Goal: Task Accomplishment & Management: Manage account settings

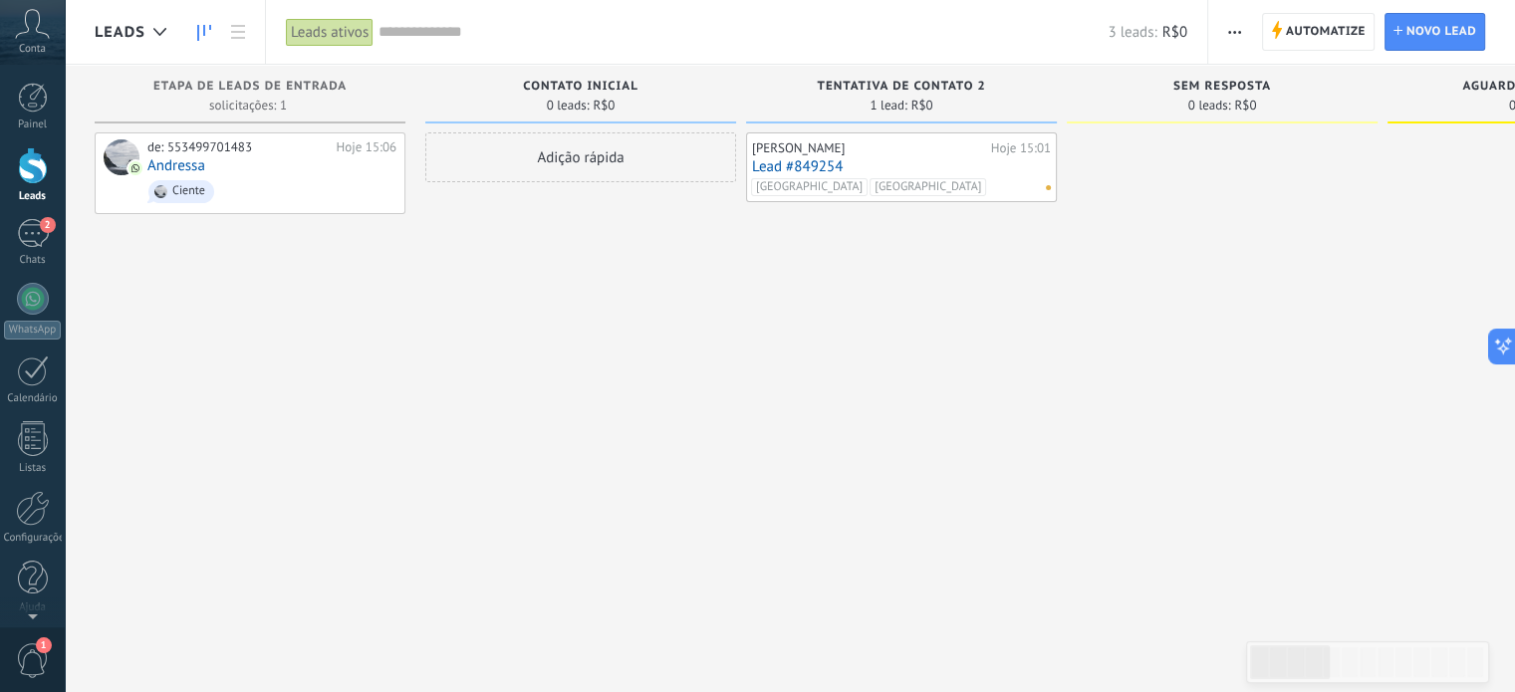
scroll to position [19, 0]
click at [1374, 286] on div at bounding box center [1222, 348] width 311 height 432
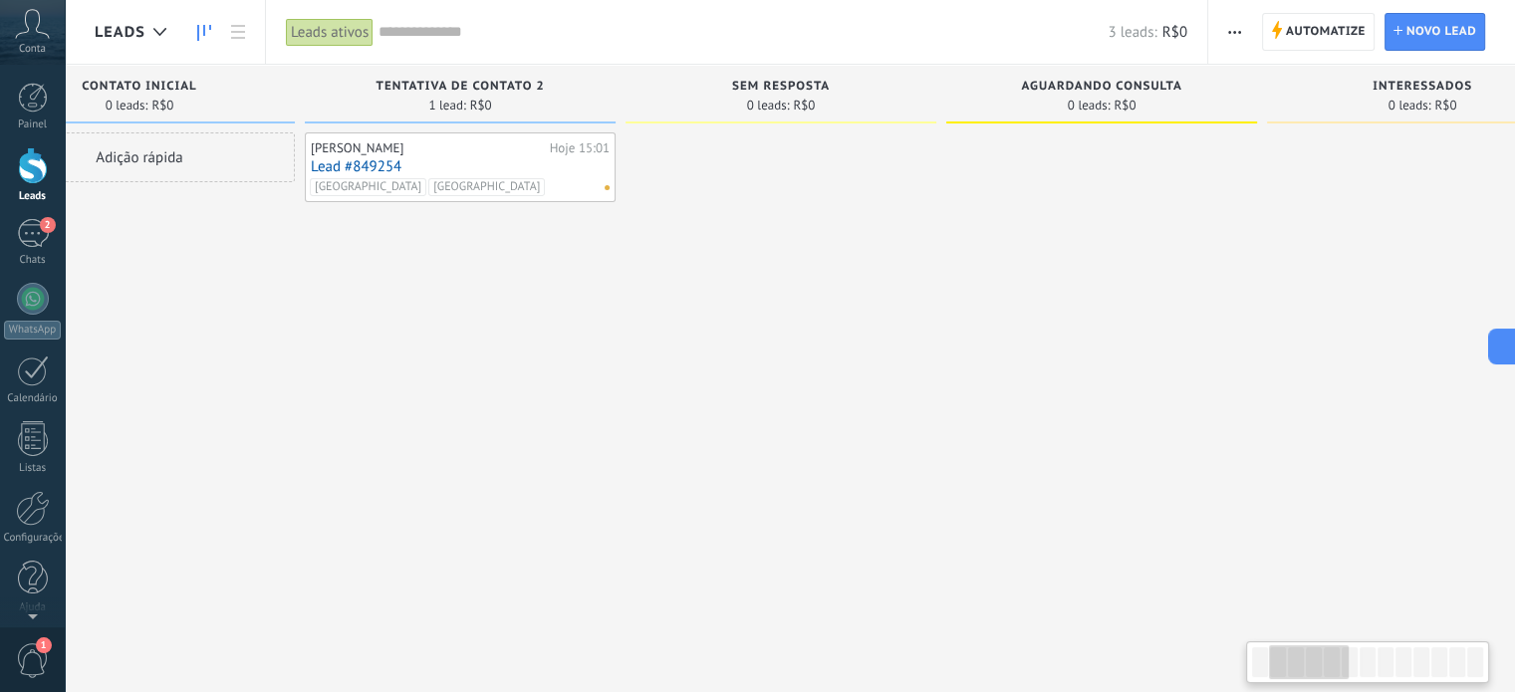
scroll to position [0, 466]
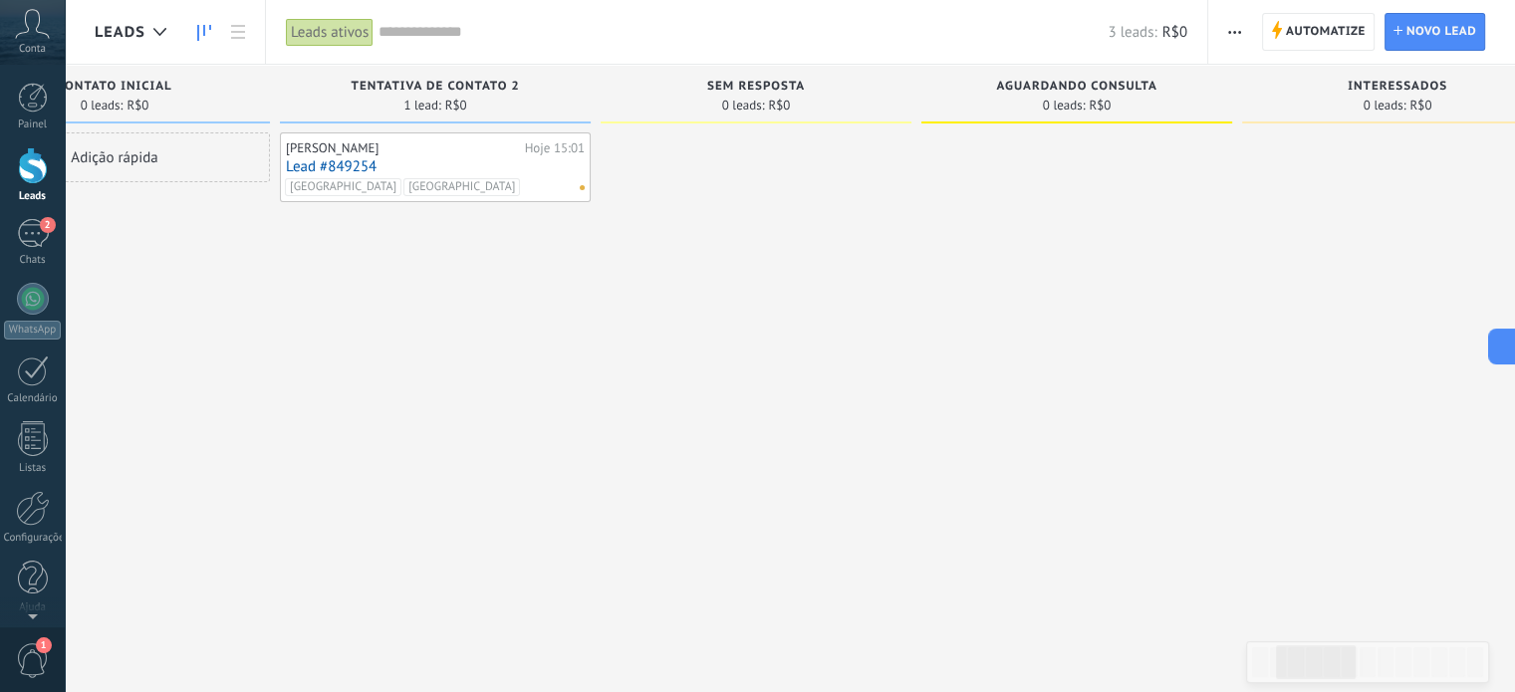
click at [1168, 280] on div at bounding box center [1076, 348] width 311 height 432
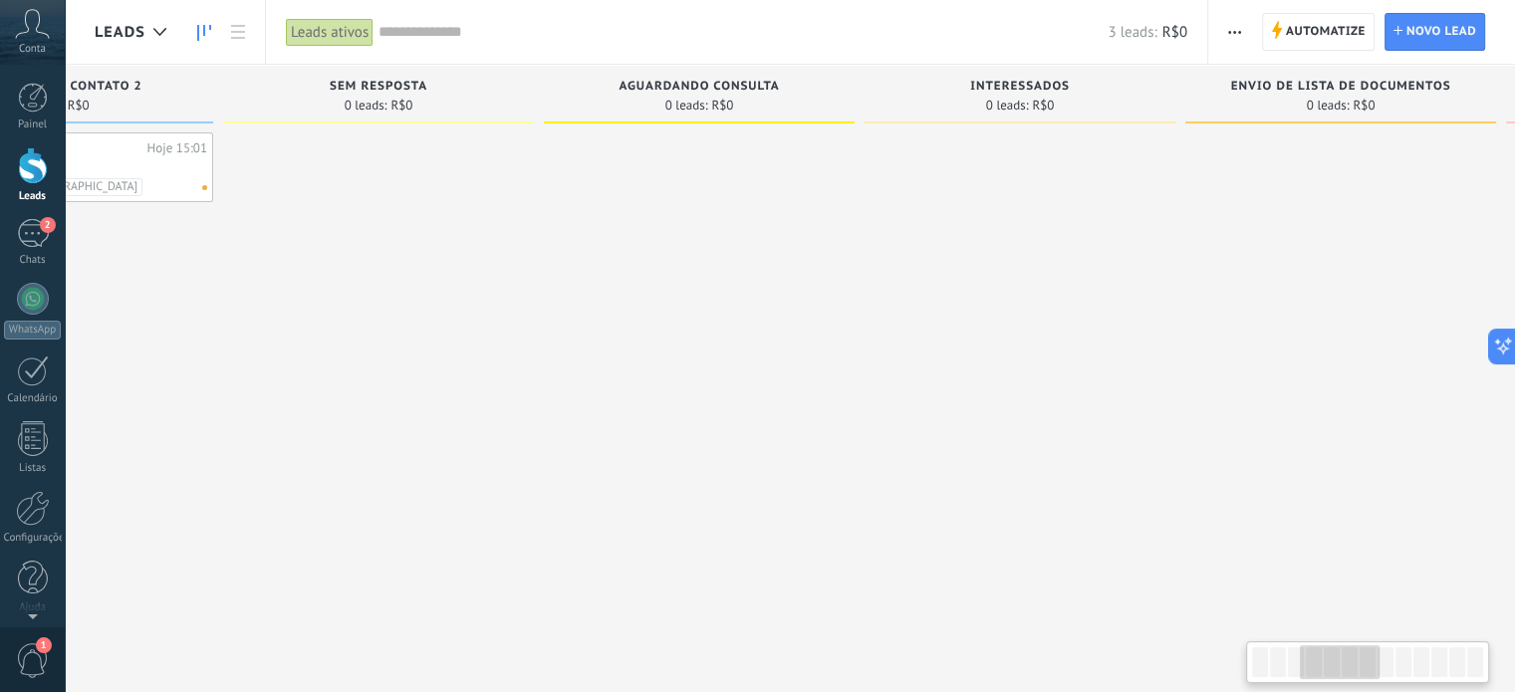
scroll to position [0, 896]
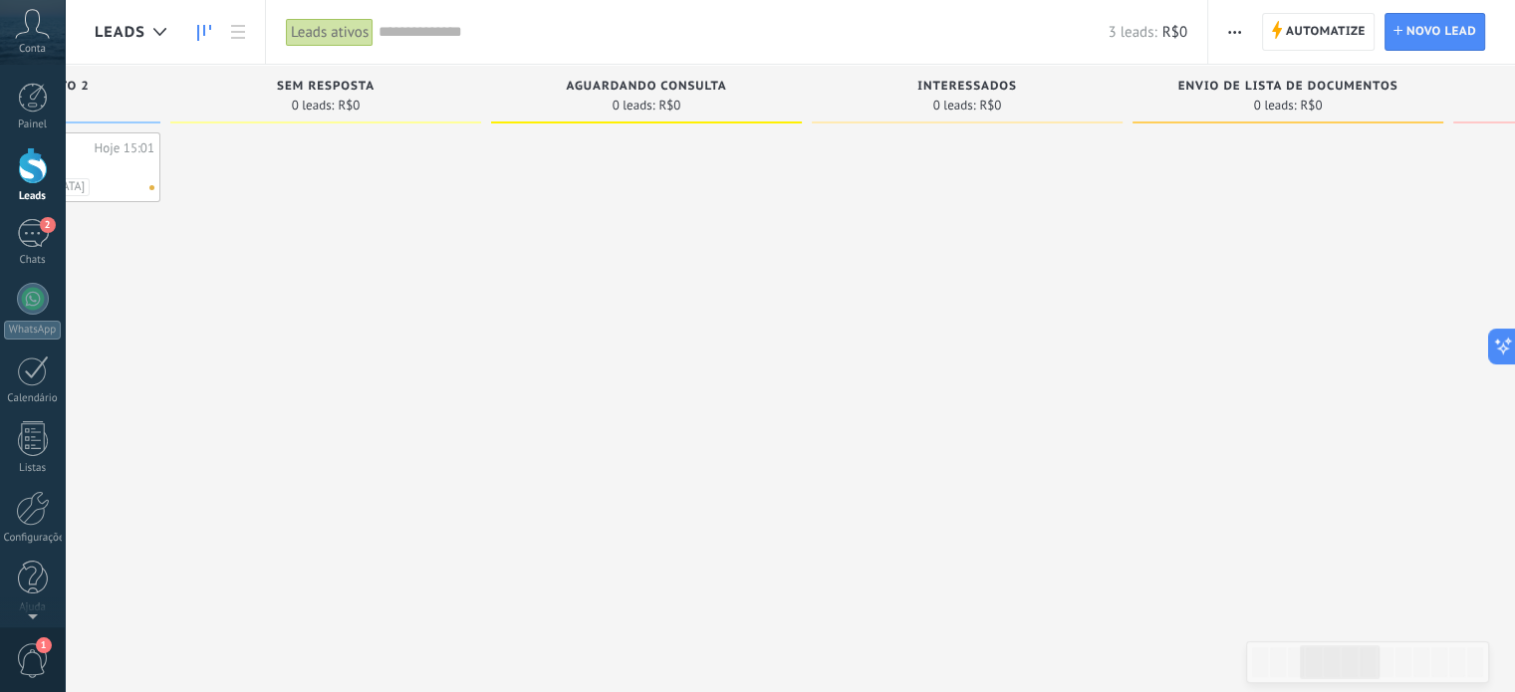
click at [1050, 302] on div at bounding box center [967, 348] width 311 height 432
click at [1174, 343] on div at bounding box center [1288, 348] width 311 height 432
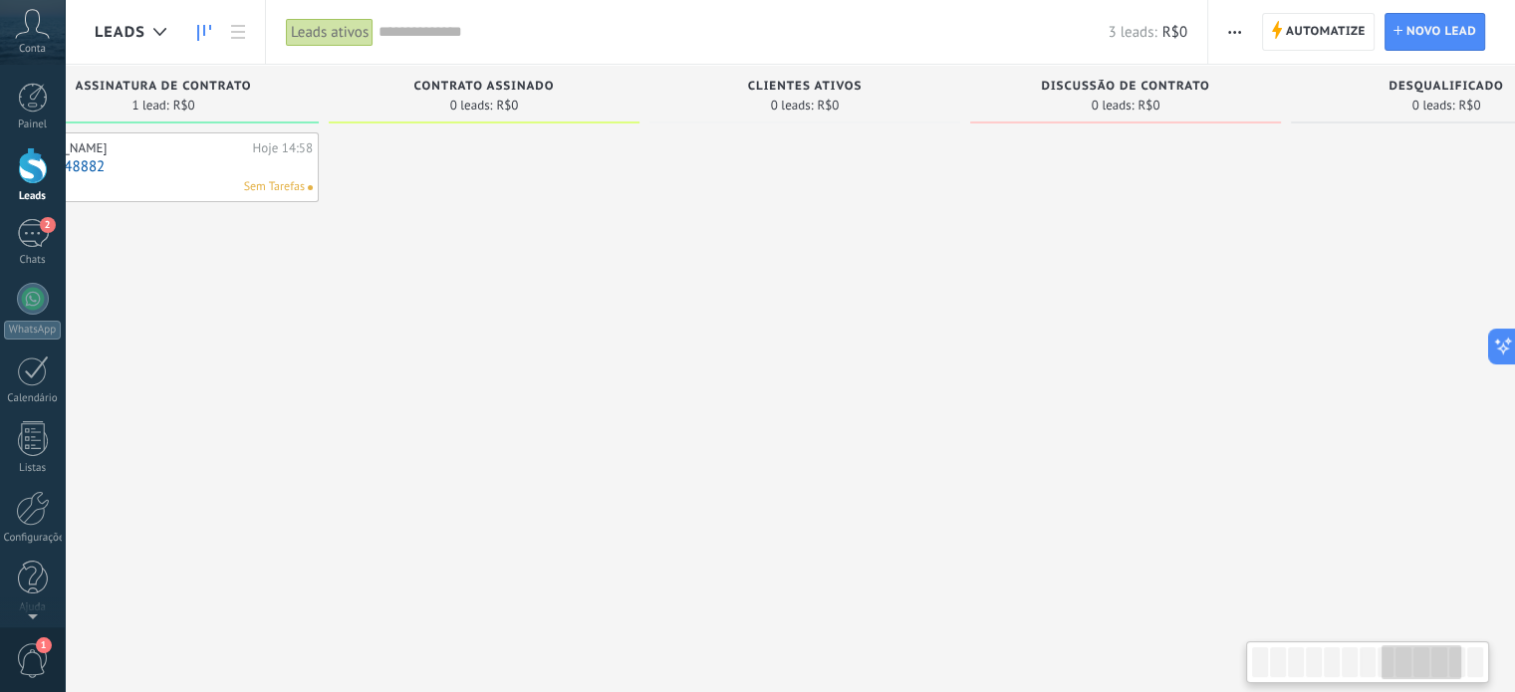
scroll to position [0, 2779]
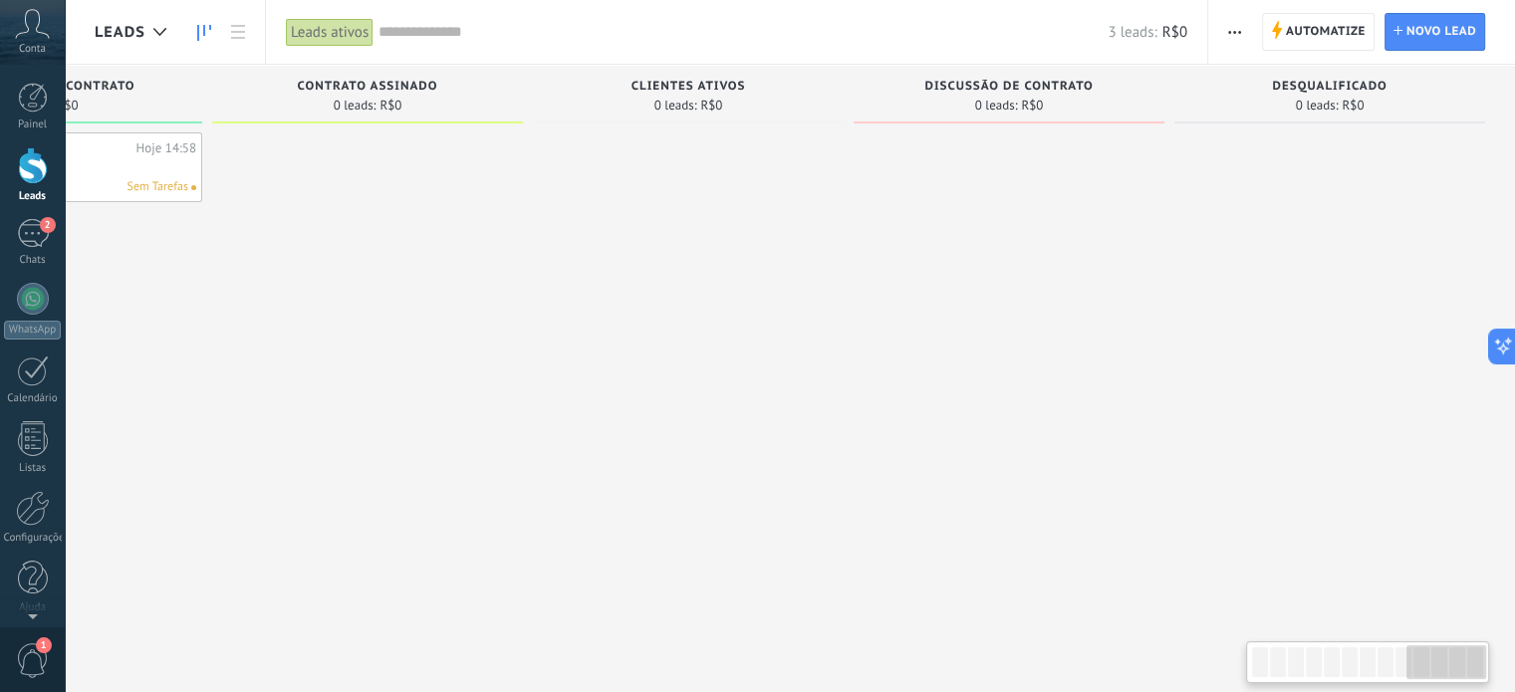
drag, startPoint x: 1335, startPoint y: 662, endPoint x: 1451, endPoint y: 656, distance: 116.7
click at [1451, 656] on div at bounding box center [1446, 662] width 80 height 34
click at [1239, 31] on use "button" at bounding box center [1234, 32] width 13 height 3
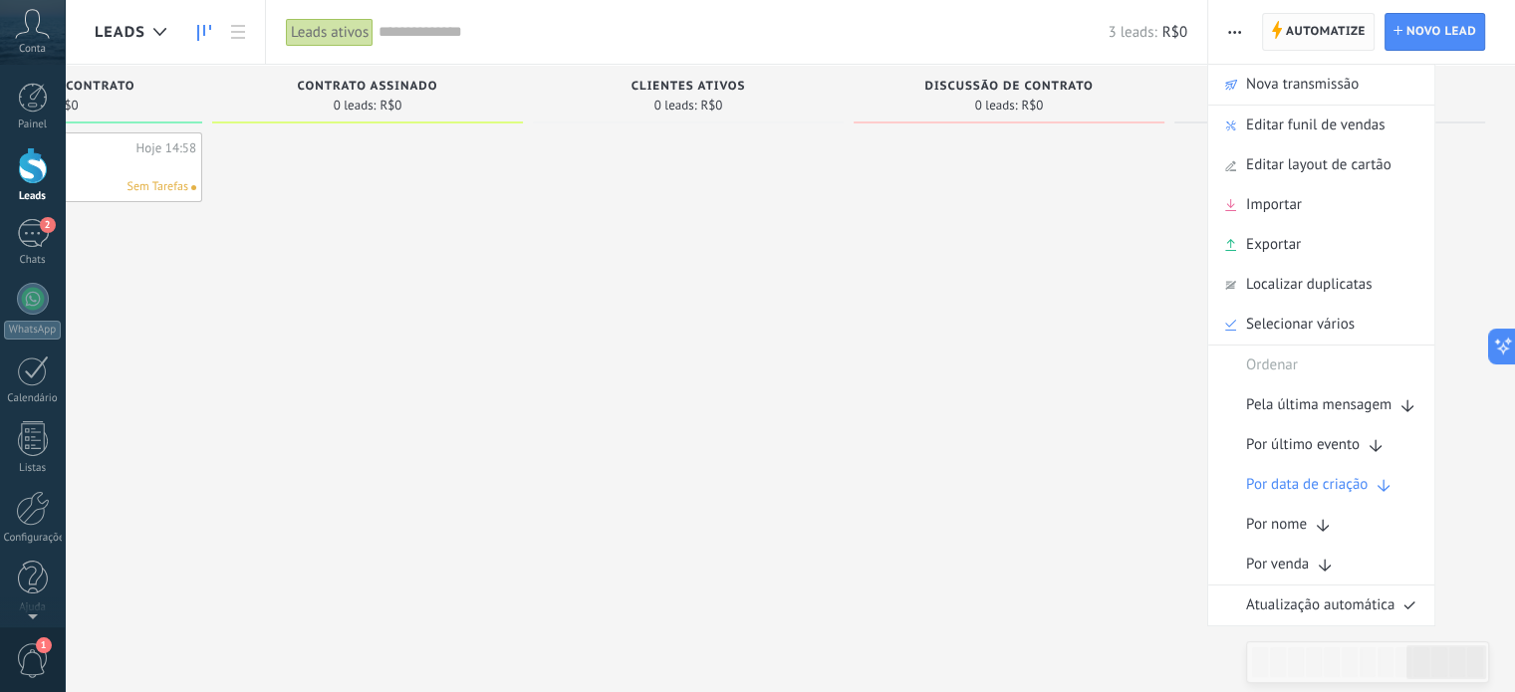
click at [1300, 29] on span "Automatize" at bounding box center [1326, 32] width 80 height 36
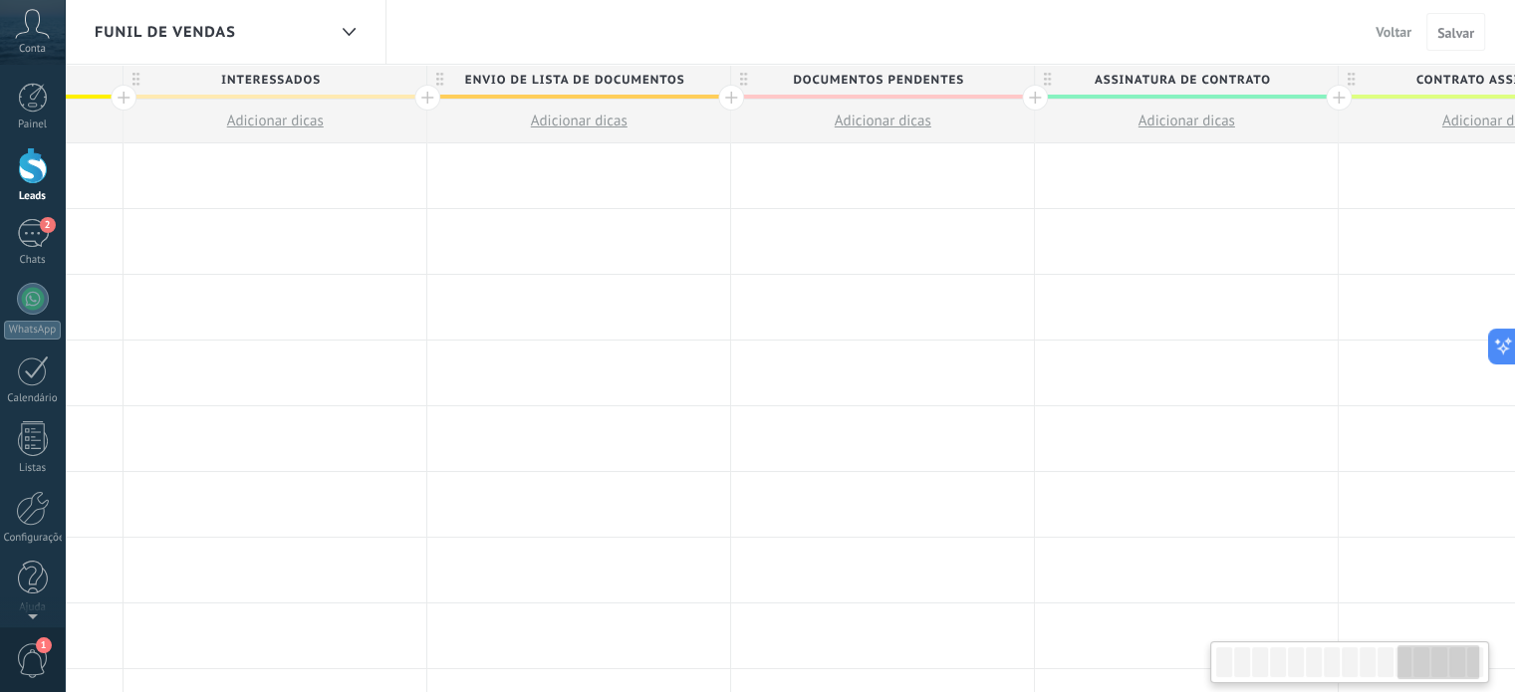
scroll to position [0, 3425]
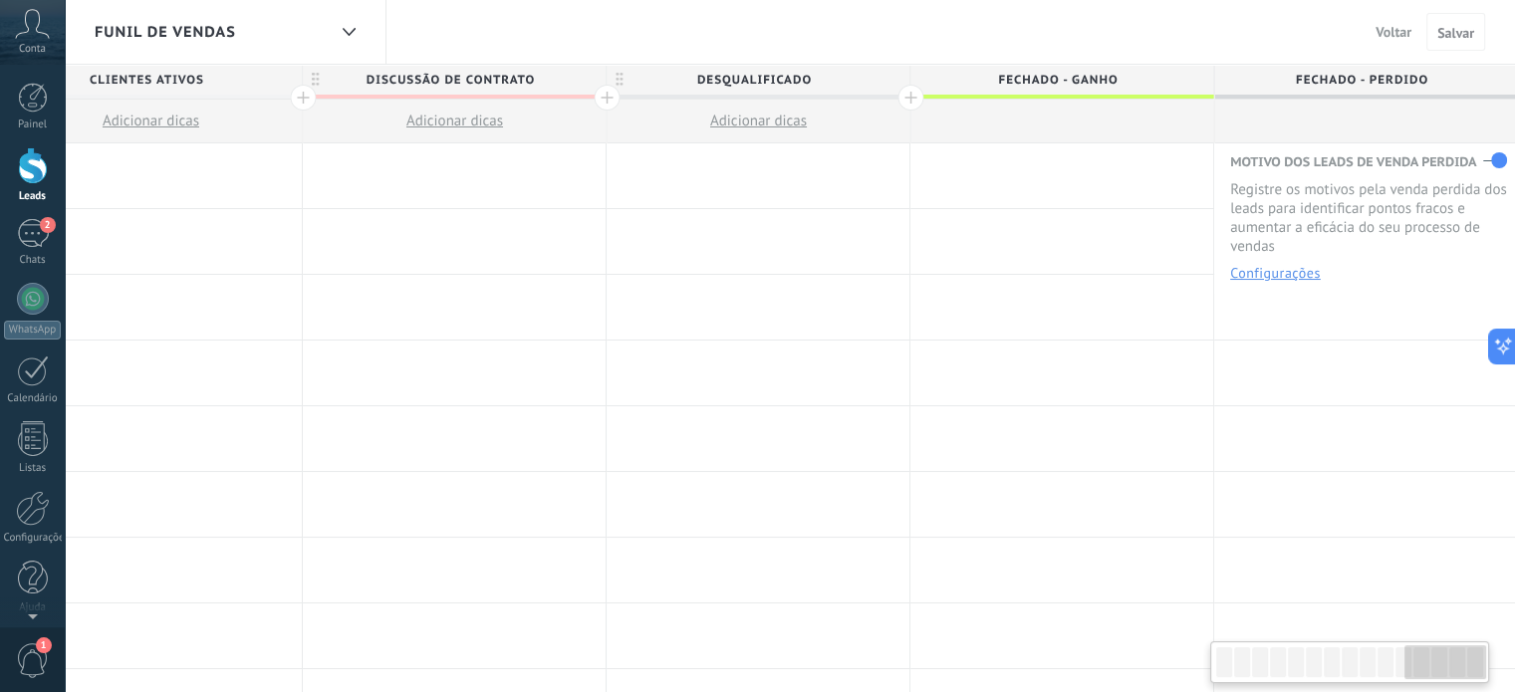
drag, startPoint x: 1249, startPoint y: 664, endPoint x: 1239, endPoint y: 139, distance: 525.0
click at [1514, 642] on html ".abccls-1,.abccls-2{fill-rule:evenodd}.abccls-2{fill:#fff} .abfcls-1{fill:none}…" at bounding box center [757, 346] width 1515 height 692
click at [506, 85] on span "Discussão de contrato" at bounding box center [449, 80] width 293 height 31
click at [506, 85] on input "**********" at bounding box center [450, 80] width 264 height 30
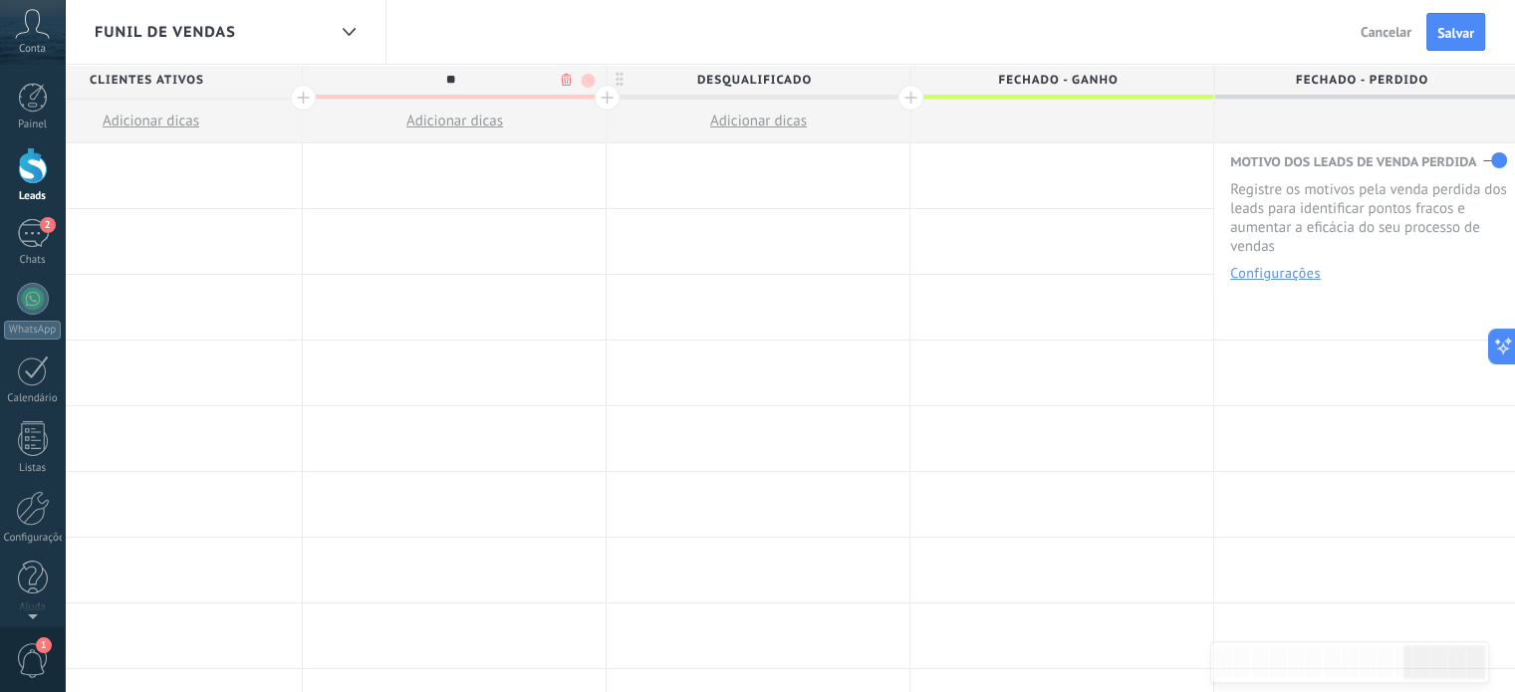
type input "*"
type input "**********"
click at [538, 36] on div "Funil de vendas Voltar Cancelar Salvar" at bounding box center [790, 32] width 1450 height 65
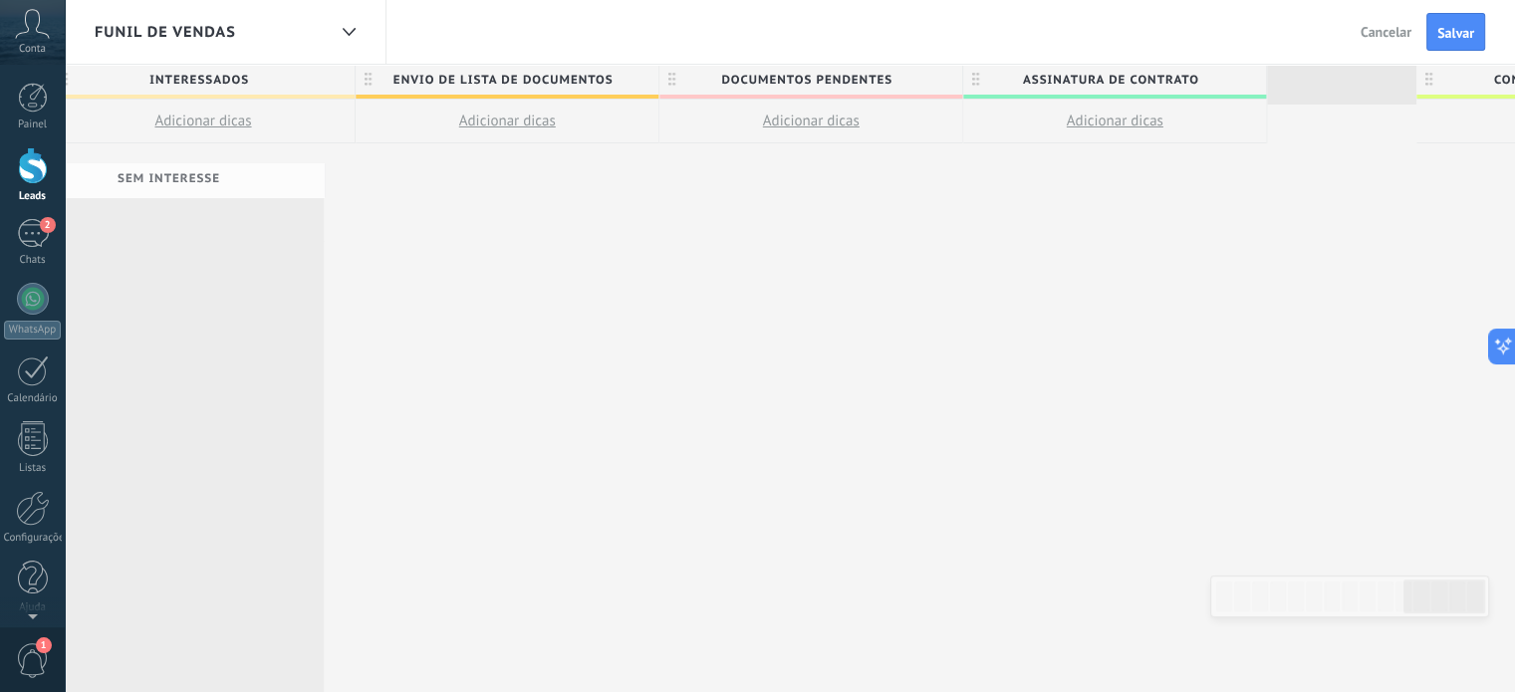
scroll to position [0, 1794]
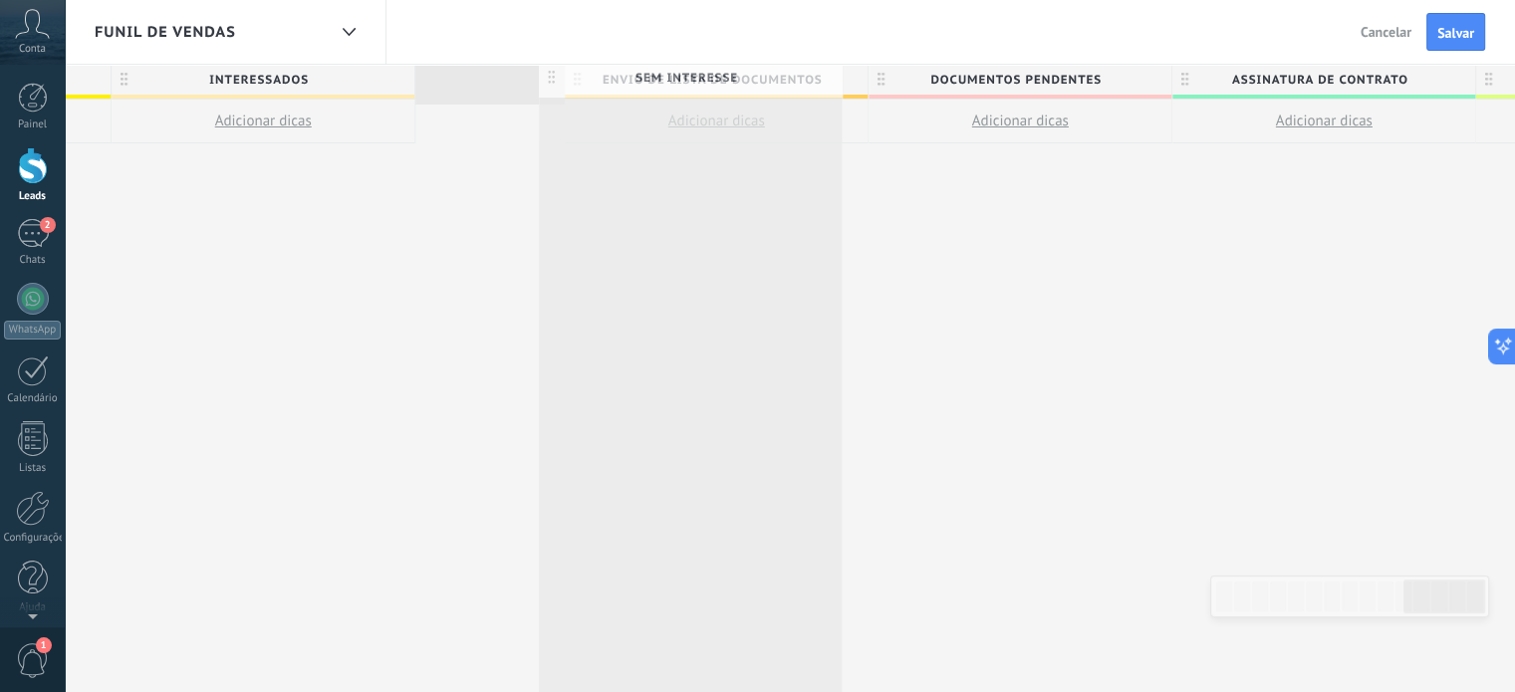
drag, startPoint x: 310, startPoint y: 82, endPoint x: 548, endPoint y: 80, distance: 238.1
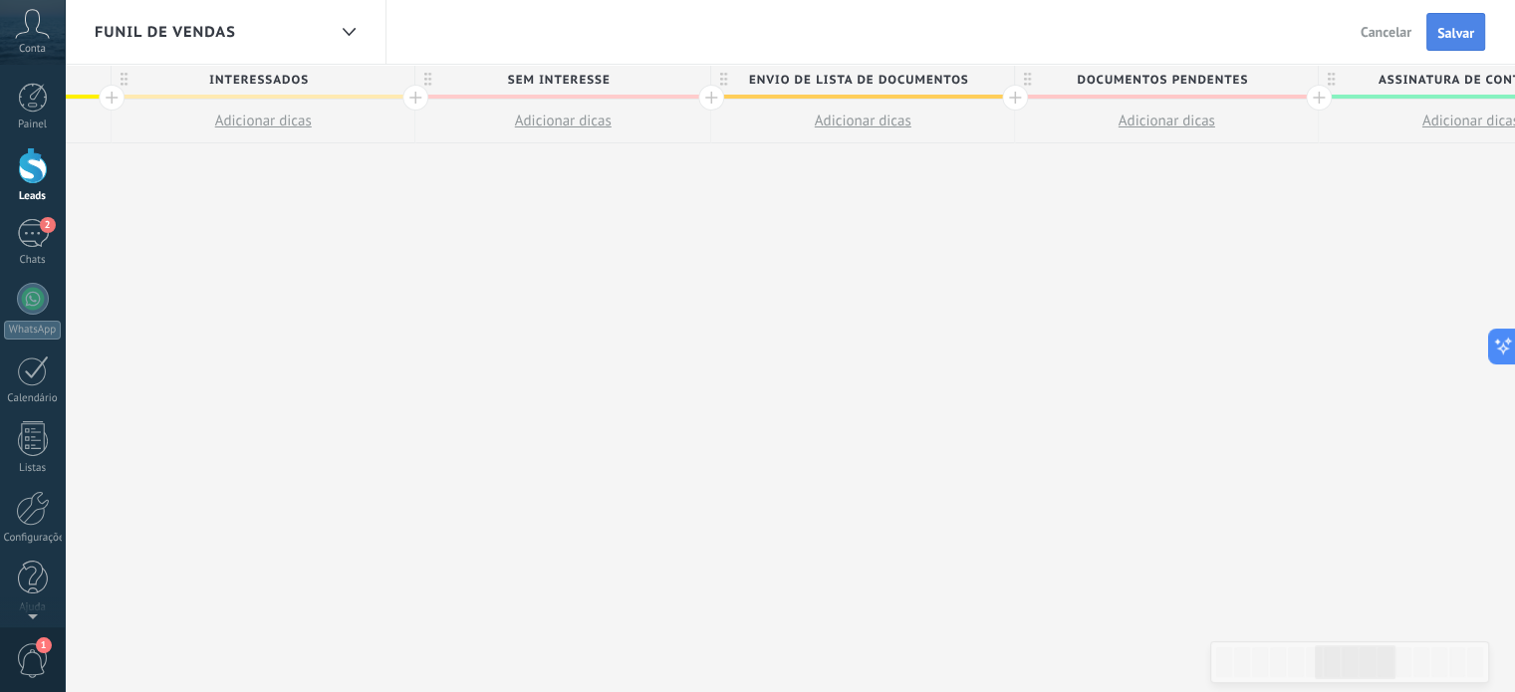
click at [1450, 26] on span "Salvar" at bounding box center [1455, 33] width 37 height 14
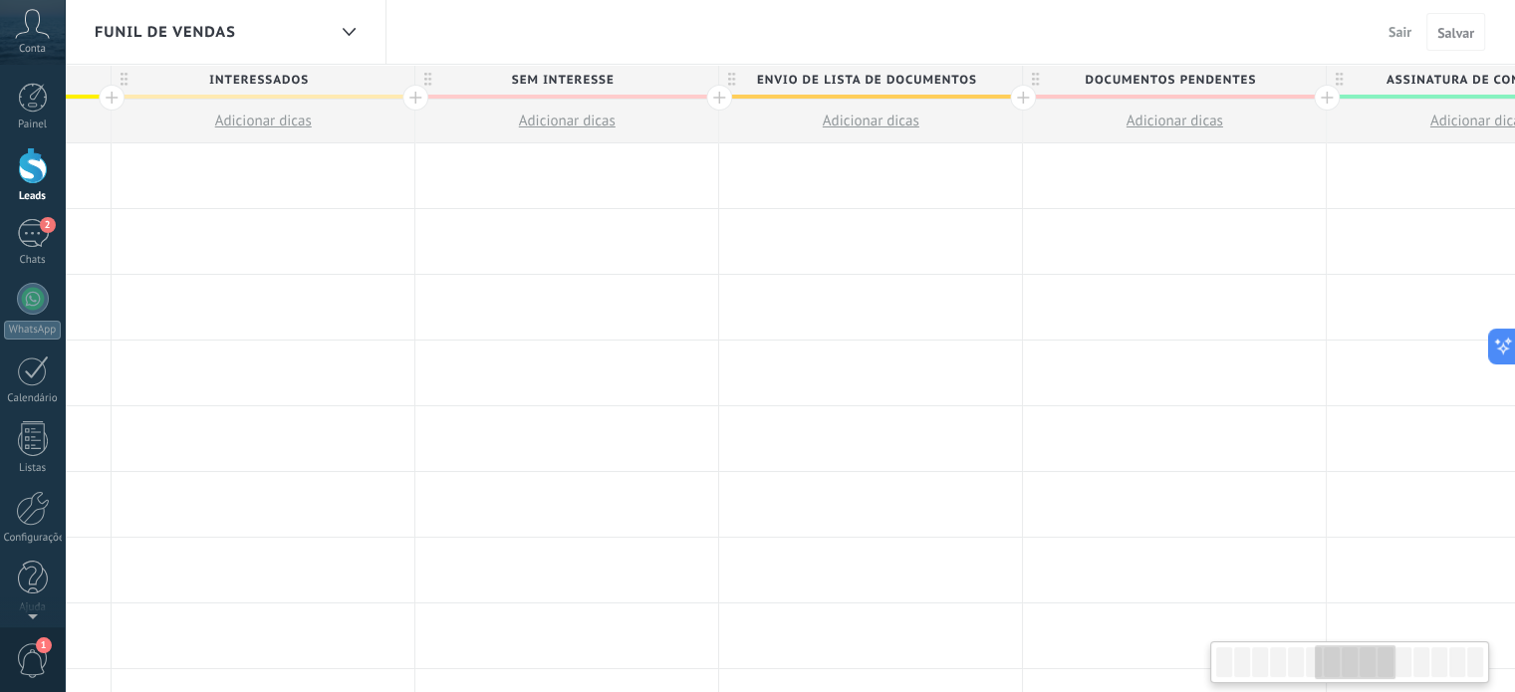
scroll to position [0, 3425]
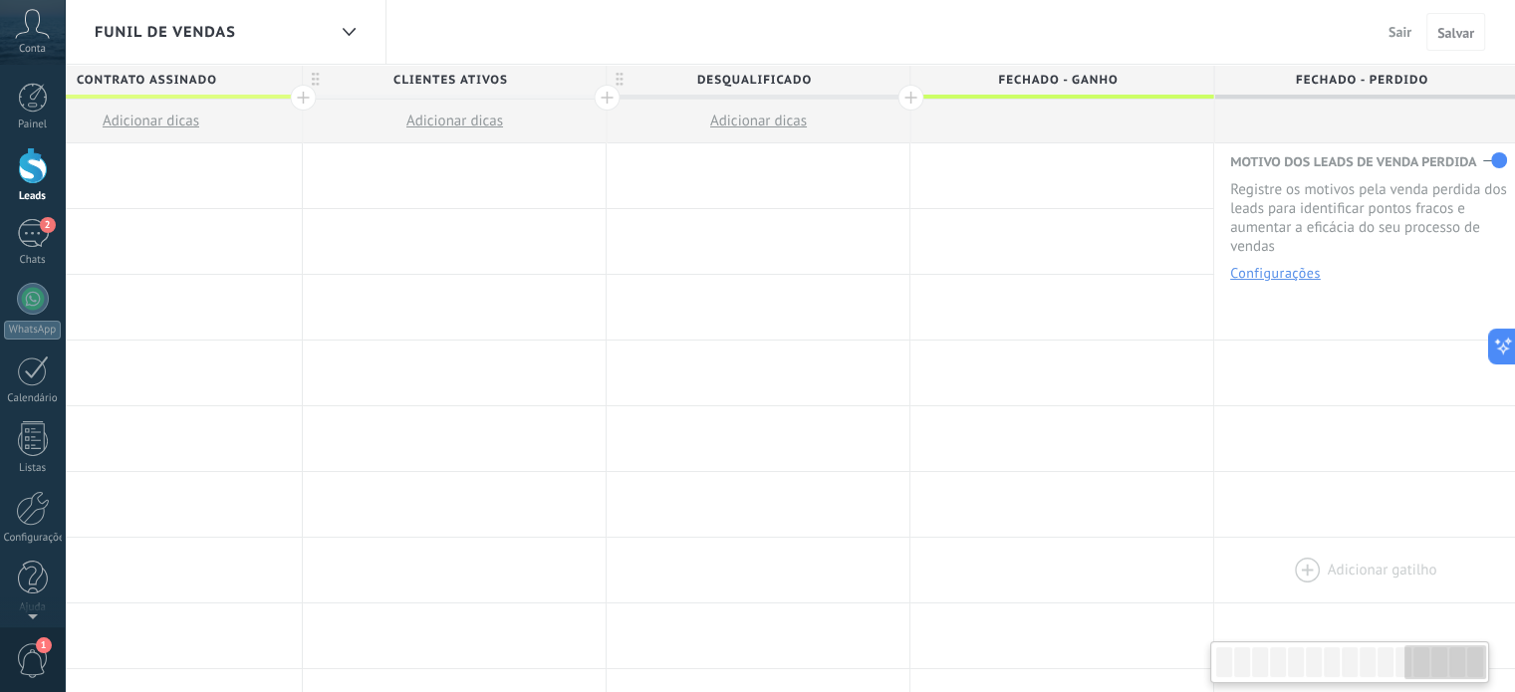
drag, startPoint x: 1328, startPoint y: 664, endPoint x: 1504, endPoint y: 572, distance: 199.2
click at [1514, 631] on html ".abccls-1,.abccls-2{fill-rule:evenodd}.abccls-2{fill:#fff} .abfcls-1{fill:none}…" at bounding box center [757, 346] width 1515 height 692
click at [1399, 27] on span "Sair" at bounding box center [1399, 32] width 23 height 18
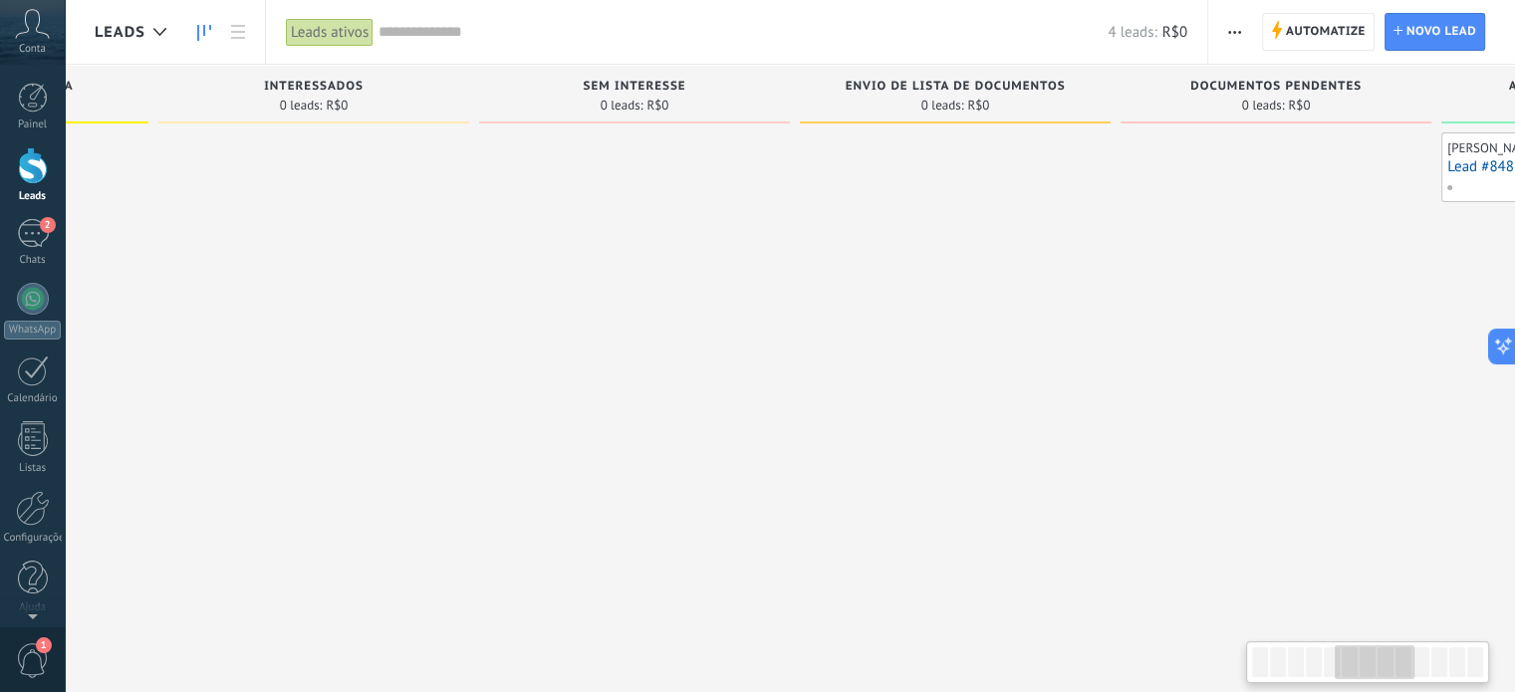
scroll to position [0, 1476]
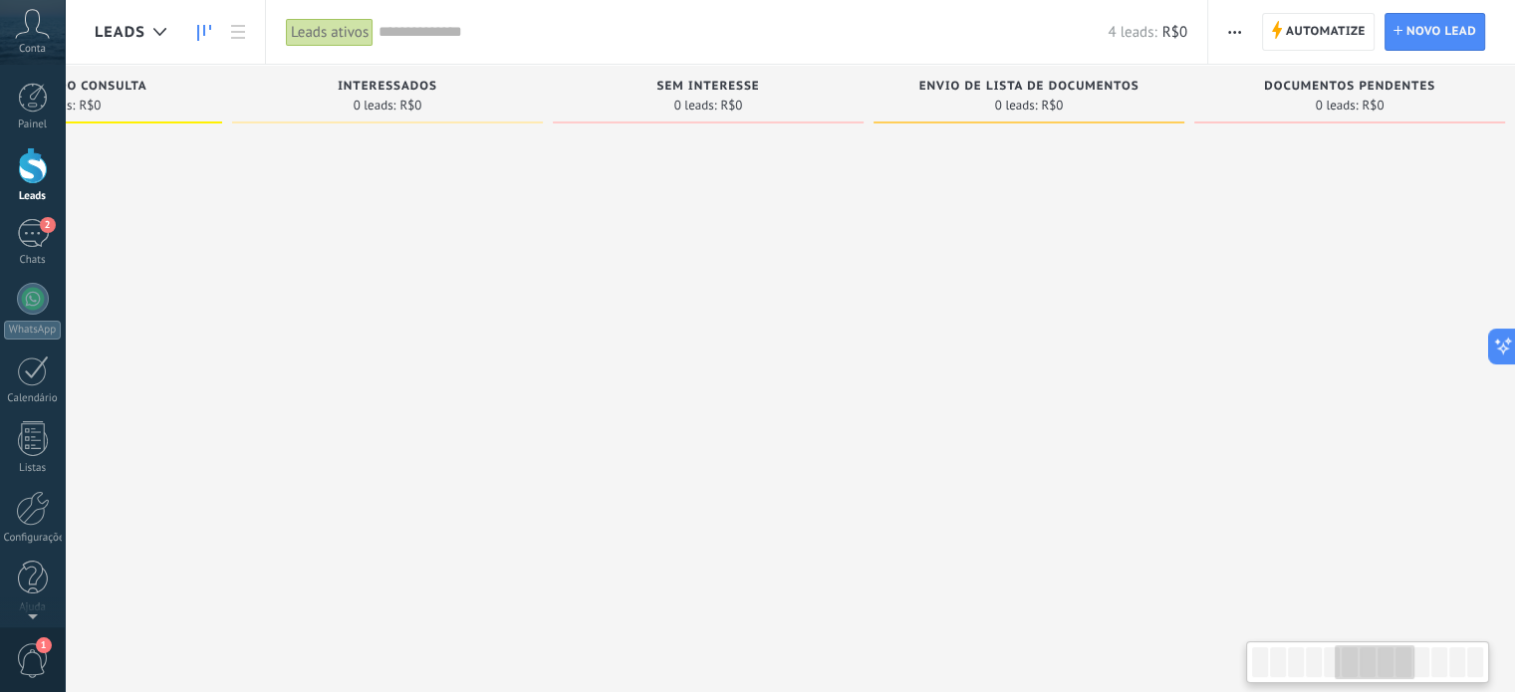
drag, startPoint x: 1311, startPoint y: 652, endPoint x: 1391, endPoint y: 662, distance: 81.3
click at [1391, 662] on div at bounding box center [1375, 662] width 80 height 34
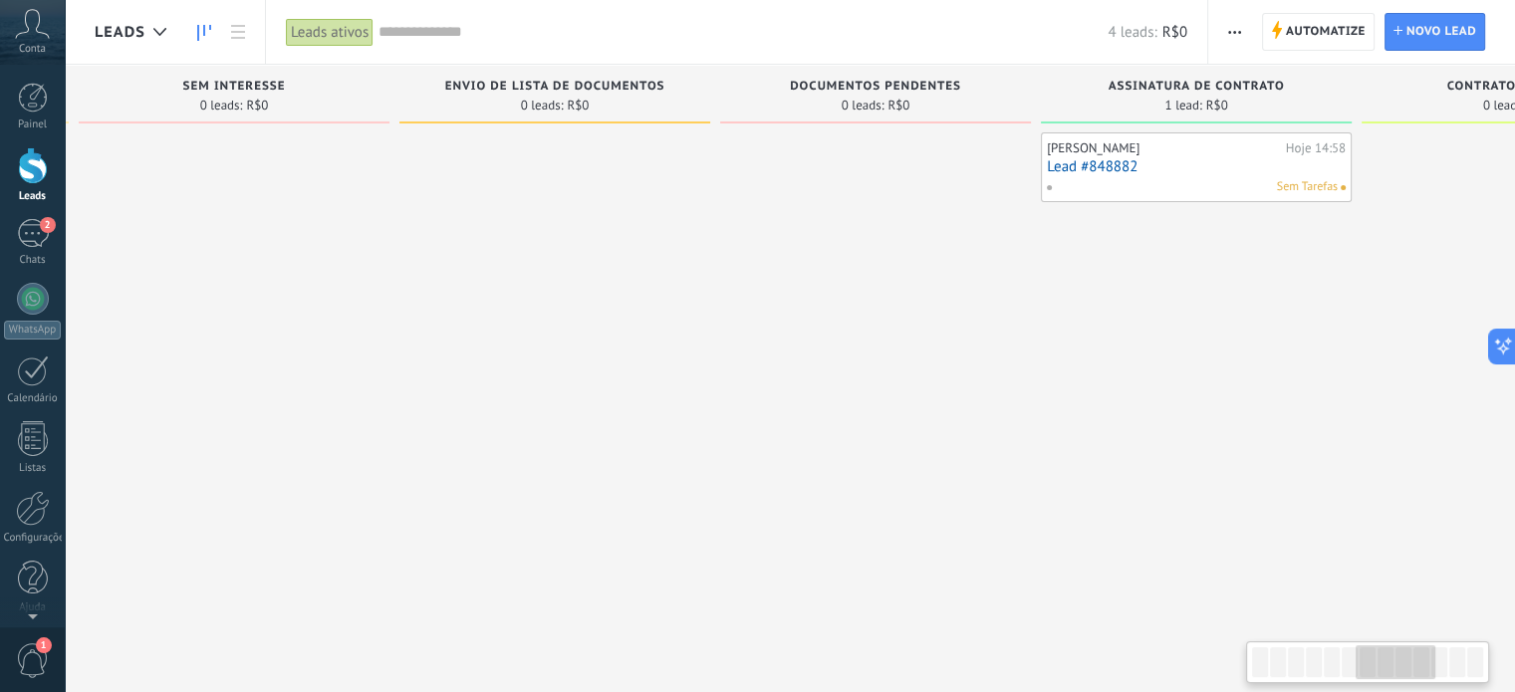
scroll to position [0, 1968]
drag, startPoint x: 1339, startPoint y: 668, endPoint x: 1366, endPoint y: 668, distance: 26.9
click at [1366, 668] on div at bounding box center [1398, 662] width 80 height 34
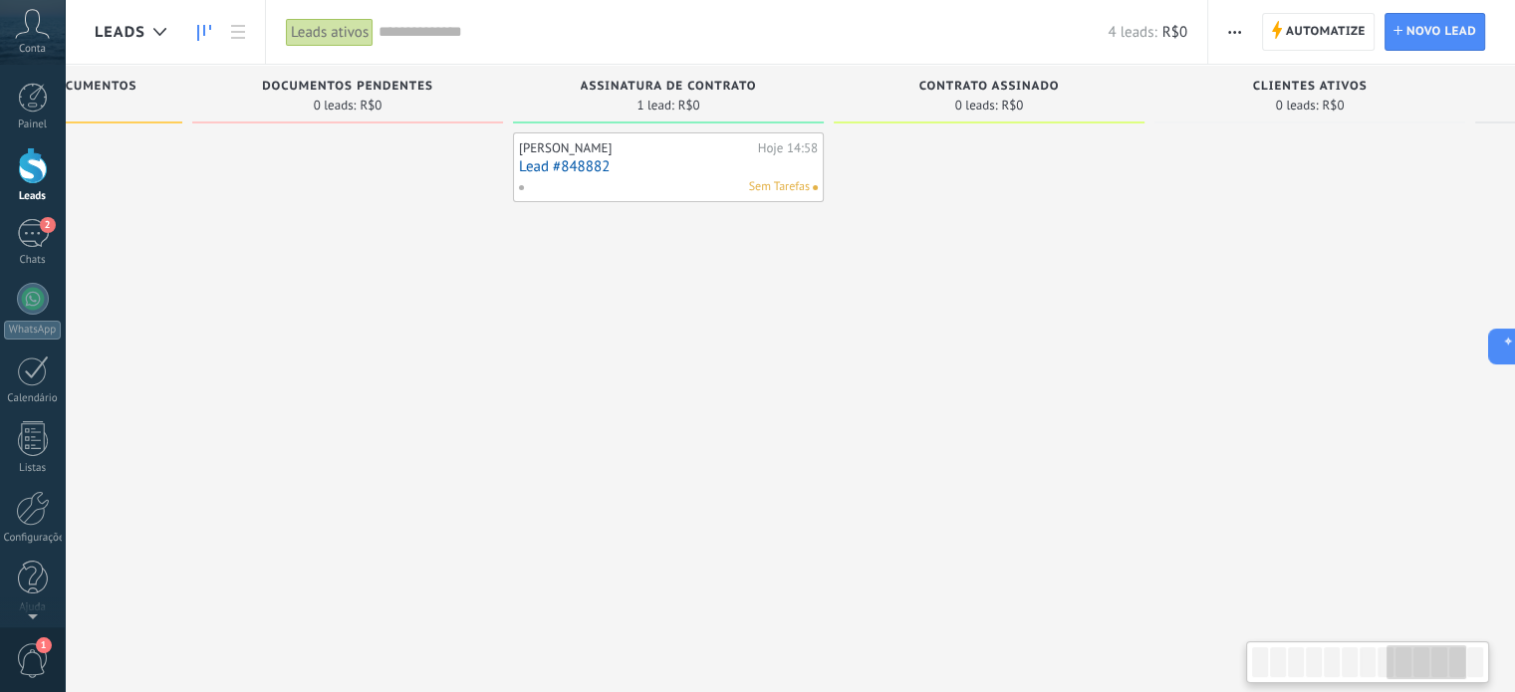
scroll to position [0, 2481]
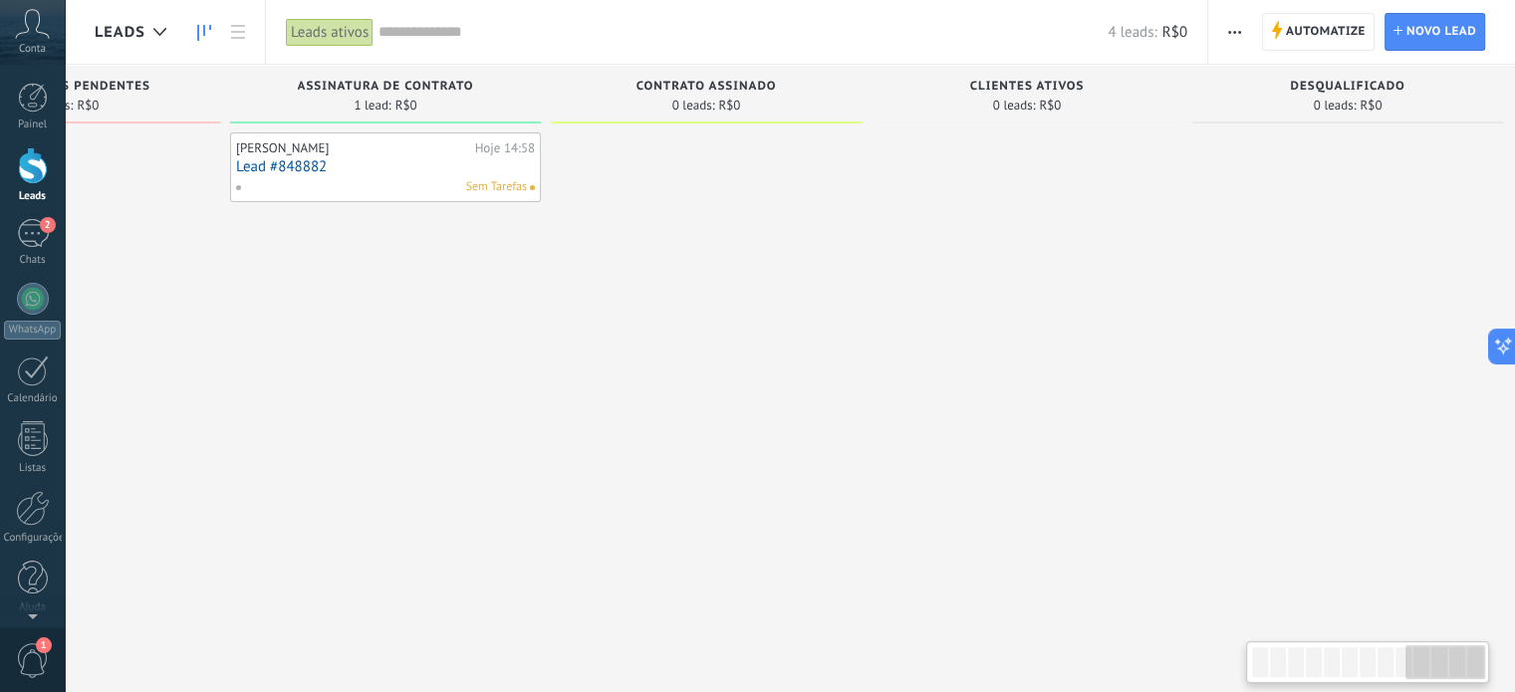
scroll to position [0, 2779]
drag, startPoint x: 1458, startPoint y: 318, endPoint x: 1450, endPoint y: 311, distance: 10.6
click at [1458, 318] on div at bounding box center [1329, 348] width 311 height 432
click at [1098, 87] on div "CLIENTES ATIVOS" at bounding box center [1009, 88] width 291 height 17
click at [1275, 30] on use at bounding box center [1277, 30] width 10 height 18
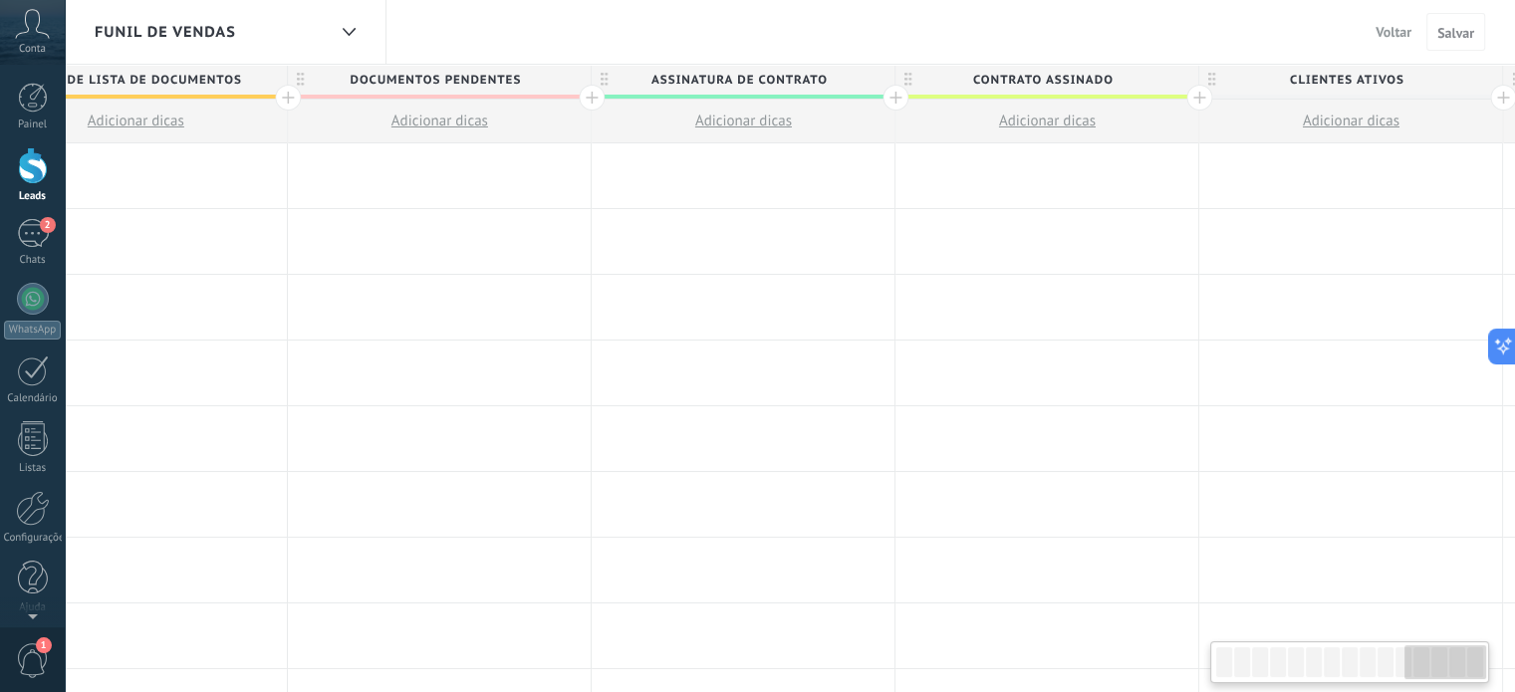
scroll to position [0, 3425]
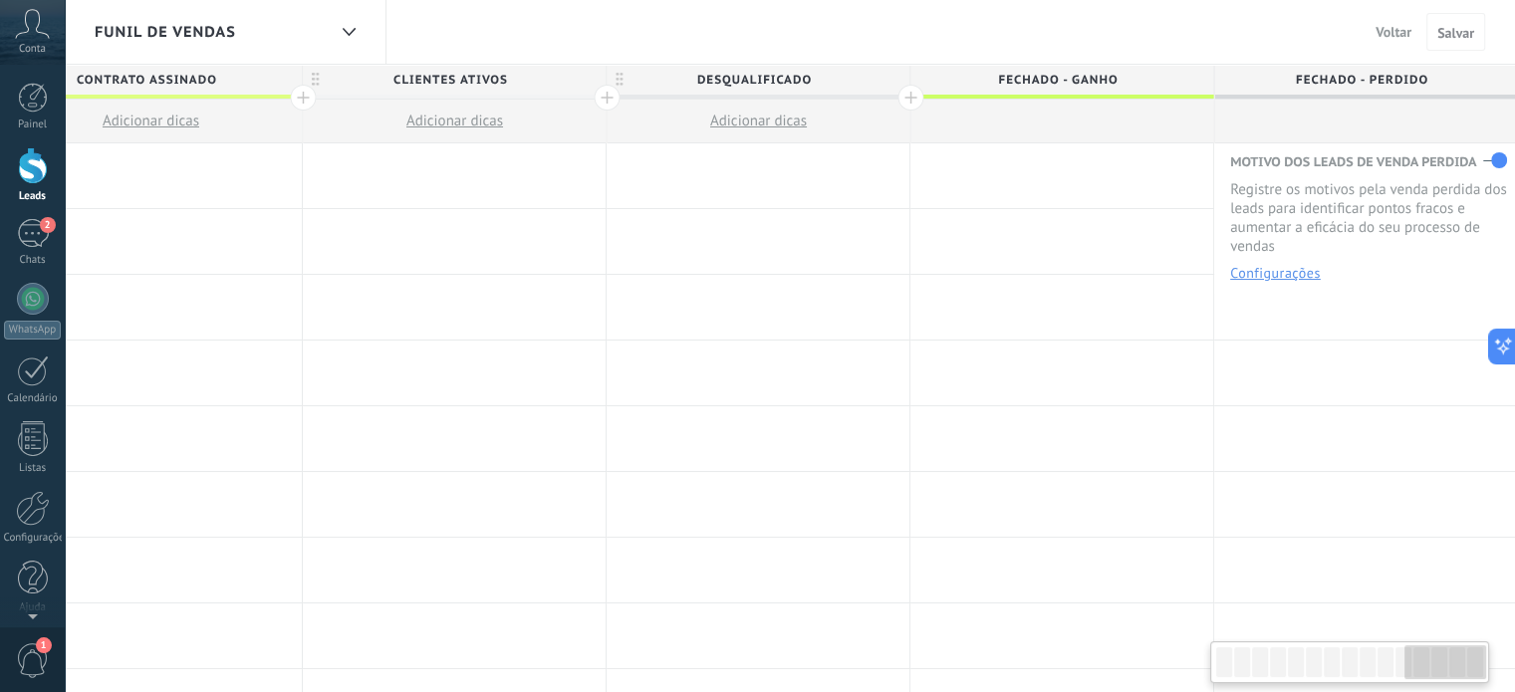
drag, startPoint x: 1260, startPoint y: 657, endPoint x: 1477, endPoint y: 670, distance: 217.5
click at [1477, 670] on div at bounding box center [1445, 662] width 82 height 34
click at [559, 83] on span "CLIENTES ATIVOS" at bounding box center [449, 80] width 293 height 31
click at [586, 79] on span at bounding box center [588, 81] width 14 height 14
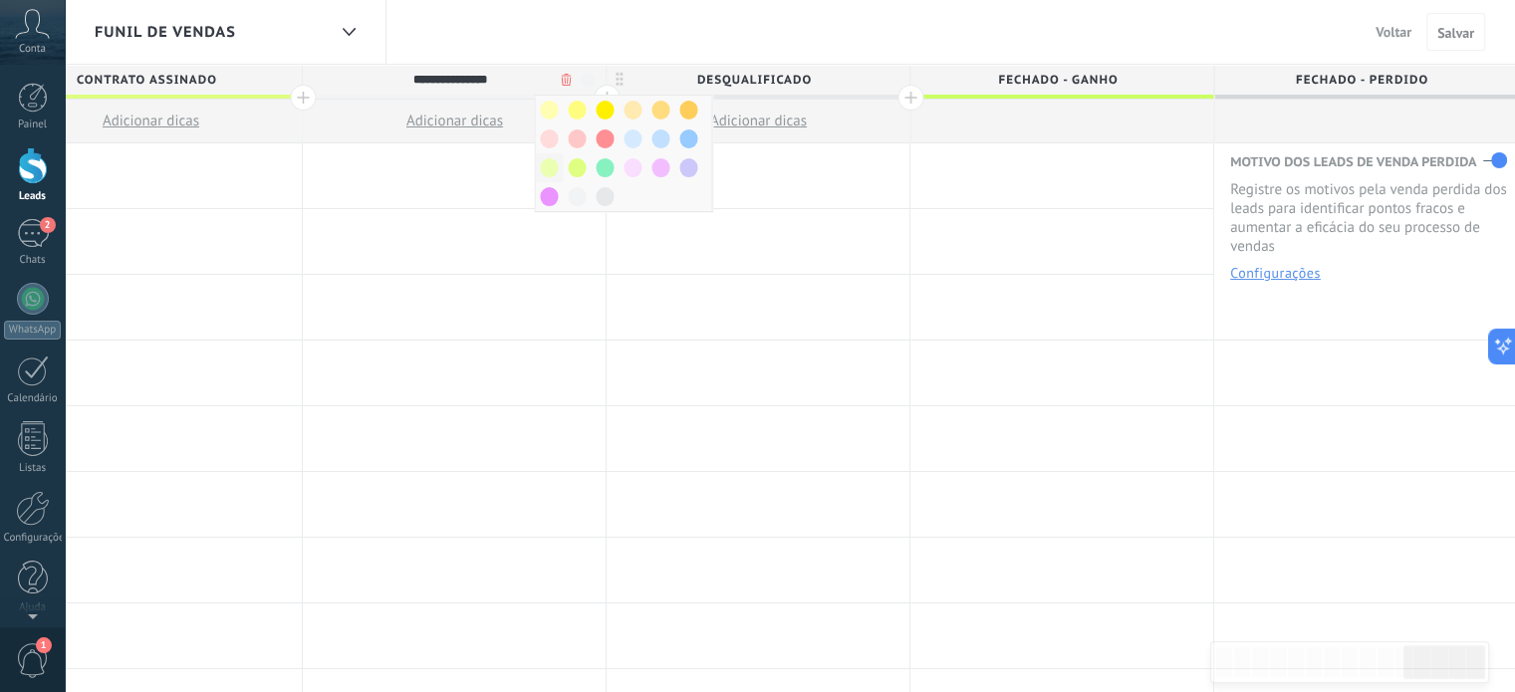
click at [542, 163] on span at bounding box center [549, 167] width 18 height 19
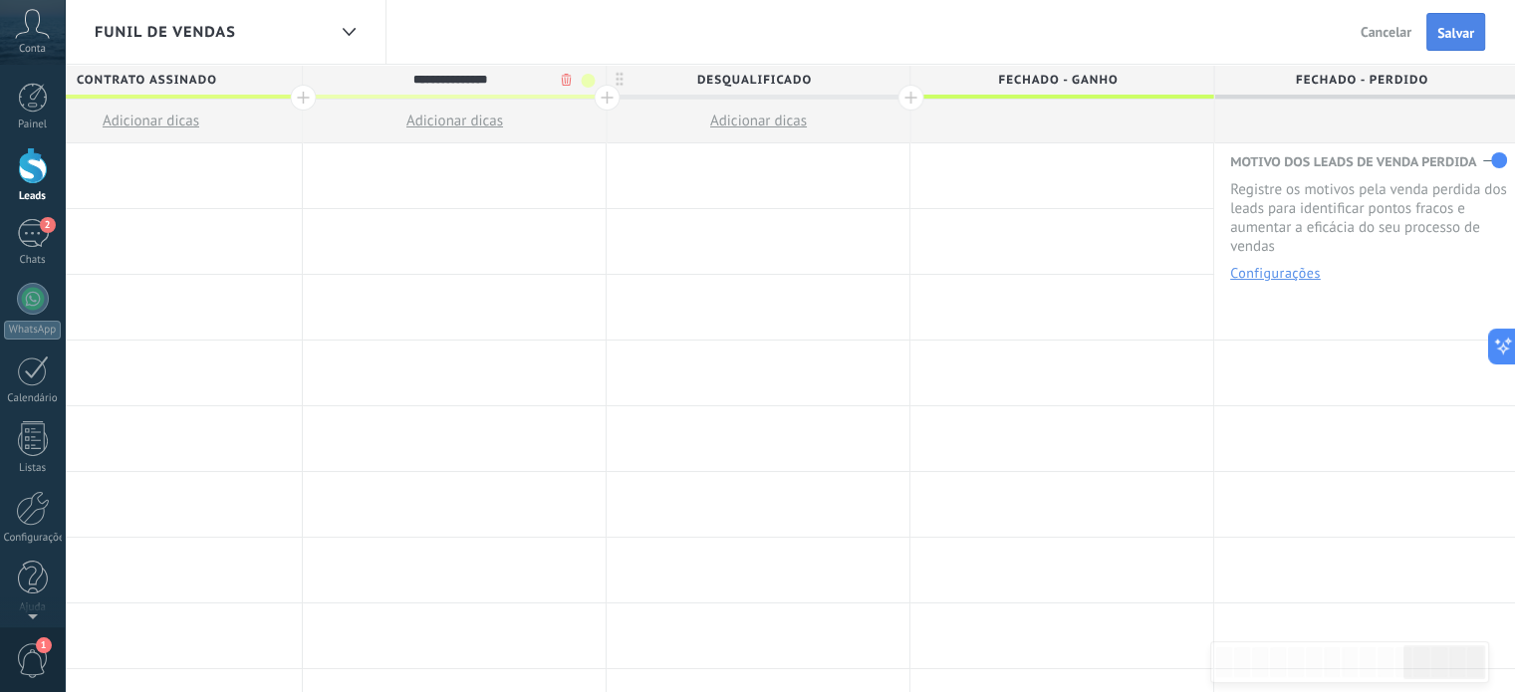
click at [1436, 43] on button "Salvar" at bounding box center [1455, 32] width 59 height 38
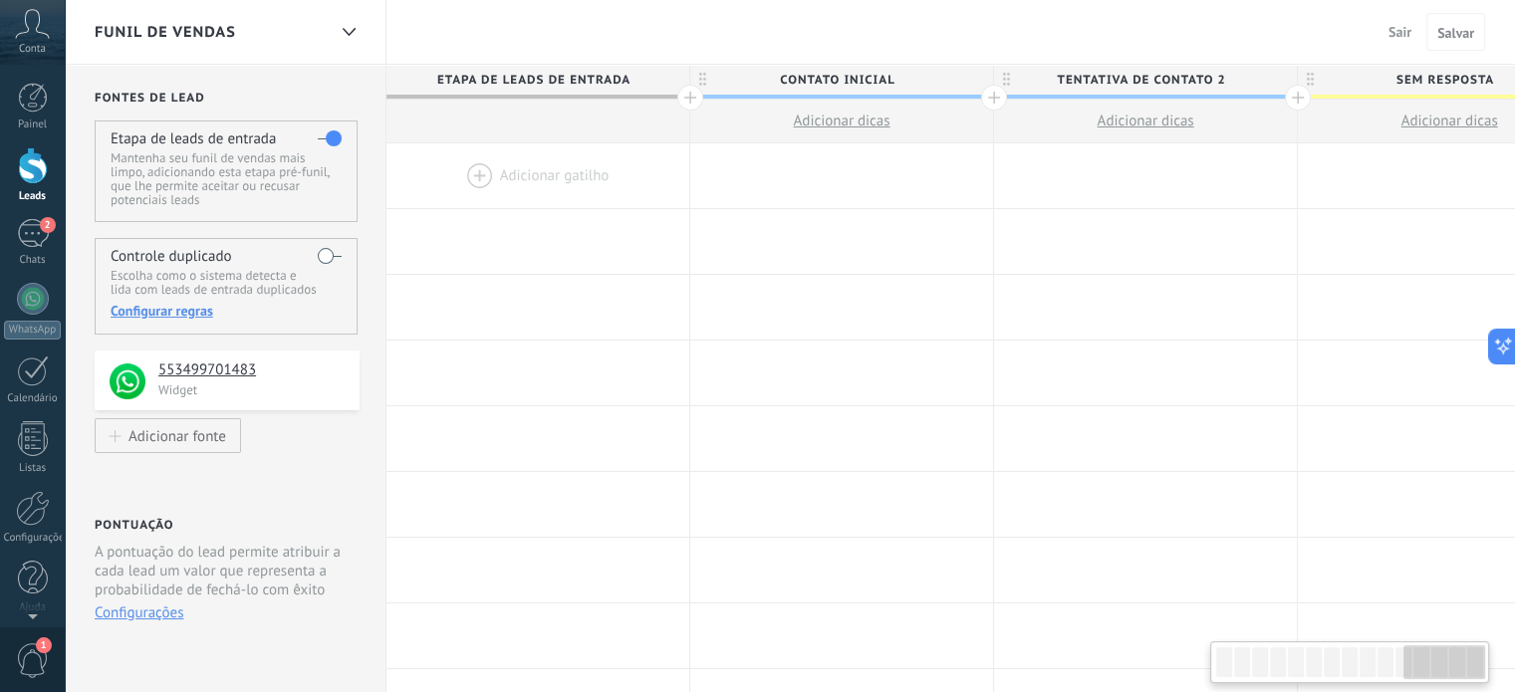
scroll to position [0, 3425]
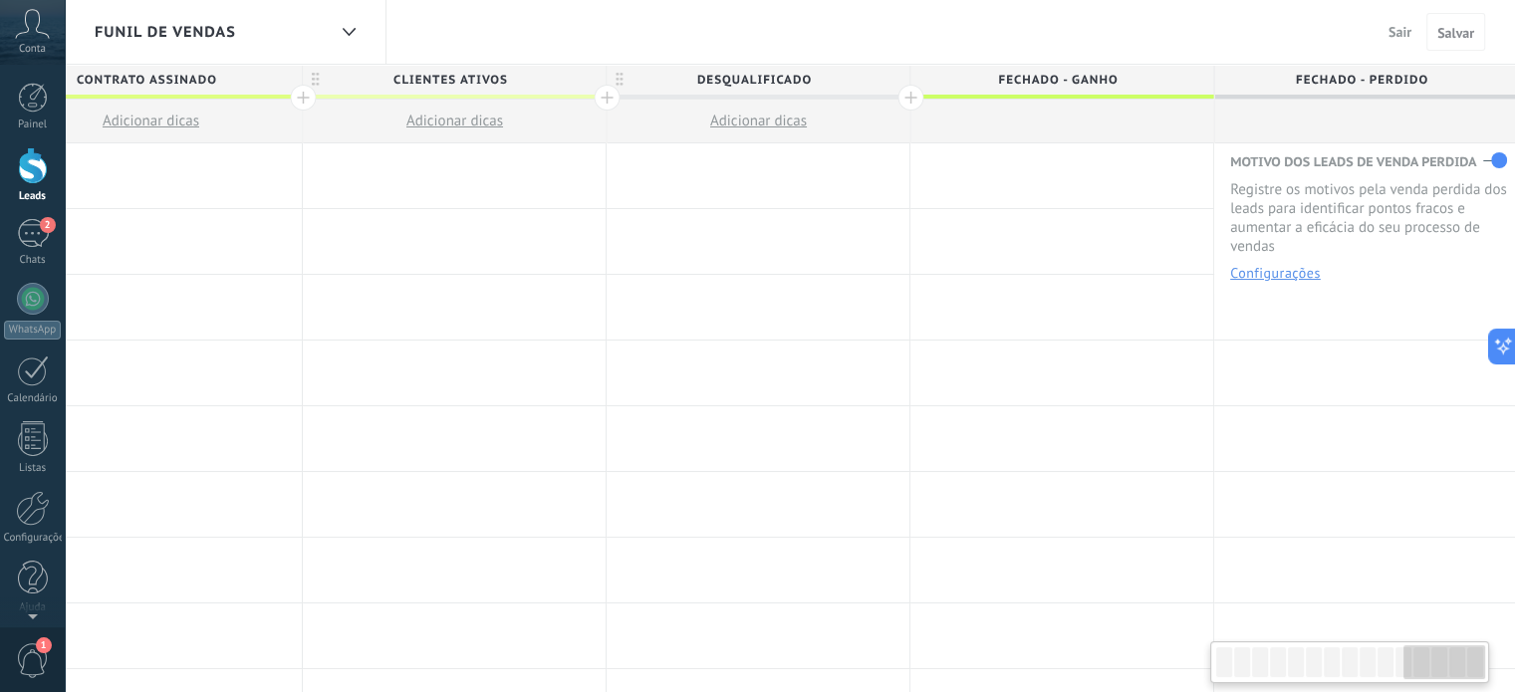
click at [1394, 32] on span "Sair" at bounding box center [1399, 32] width 23 height 18
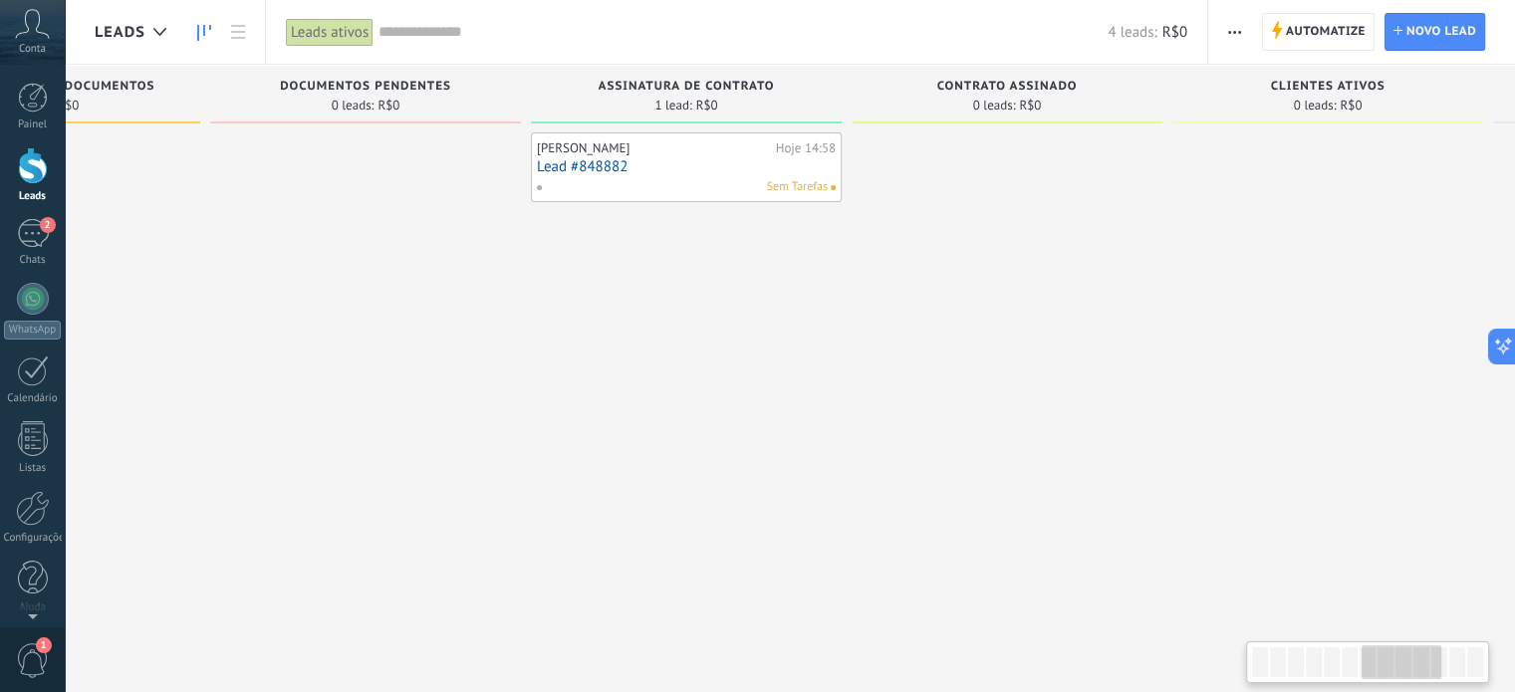
scroll to position [0, 2779]
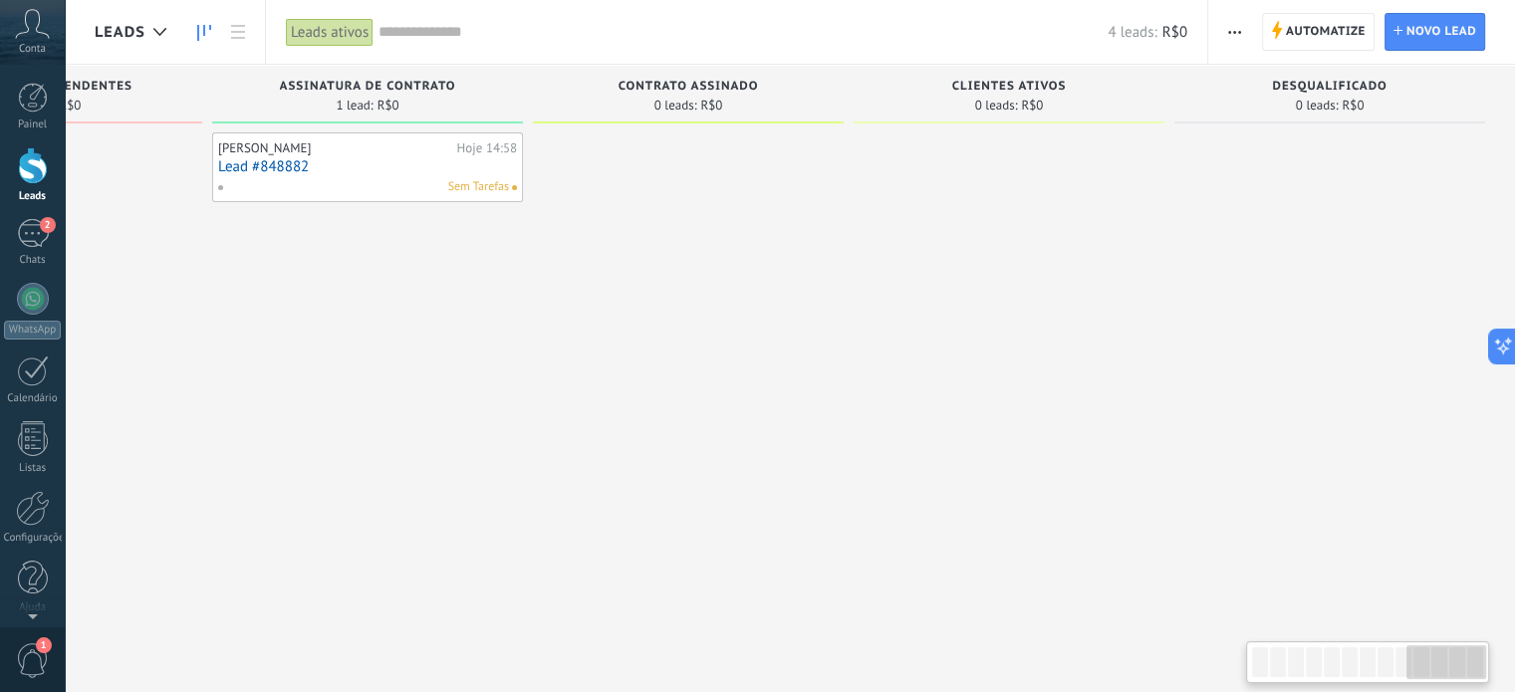
drag, startPoint x: 1299, startPoint y: 653, endPoint x: 1522, endPoint y: 629, distance: 224.5
click at [1514, 629] on html ".abccls-1,.abccls-2{fill-rule:evenodd}.abccls-2{fill:#fff} .abfcls-1{fill:none}…" at bounding box center [757, 346] width 1515 height 692
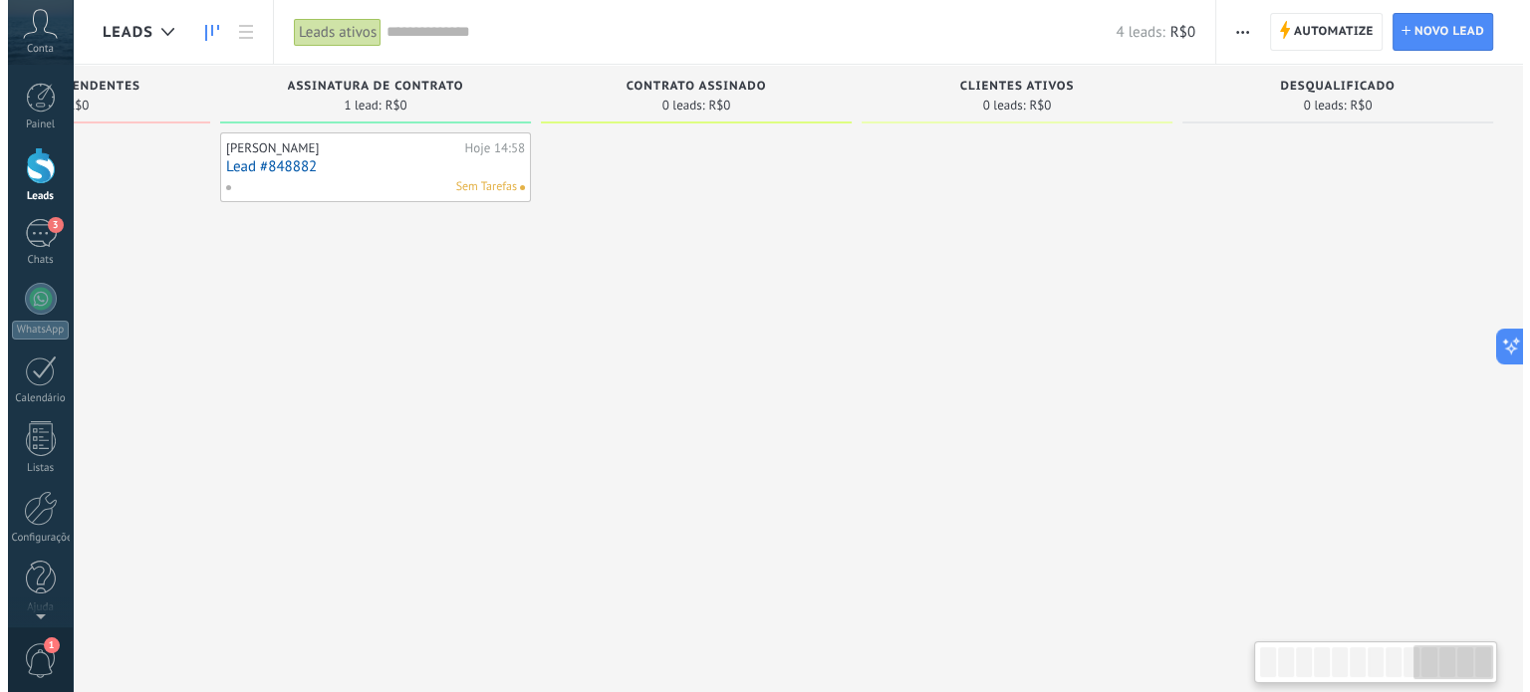
scroll to position [0, 14]
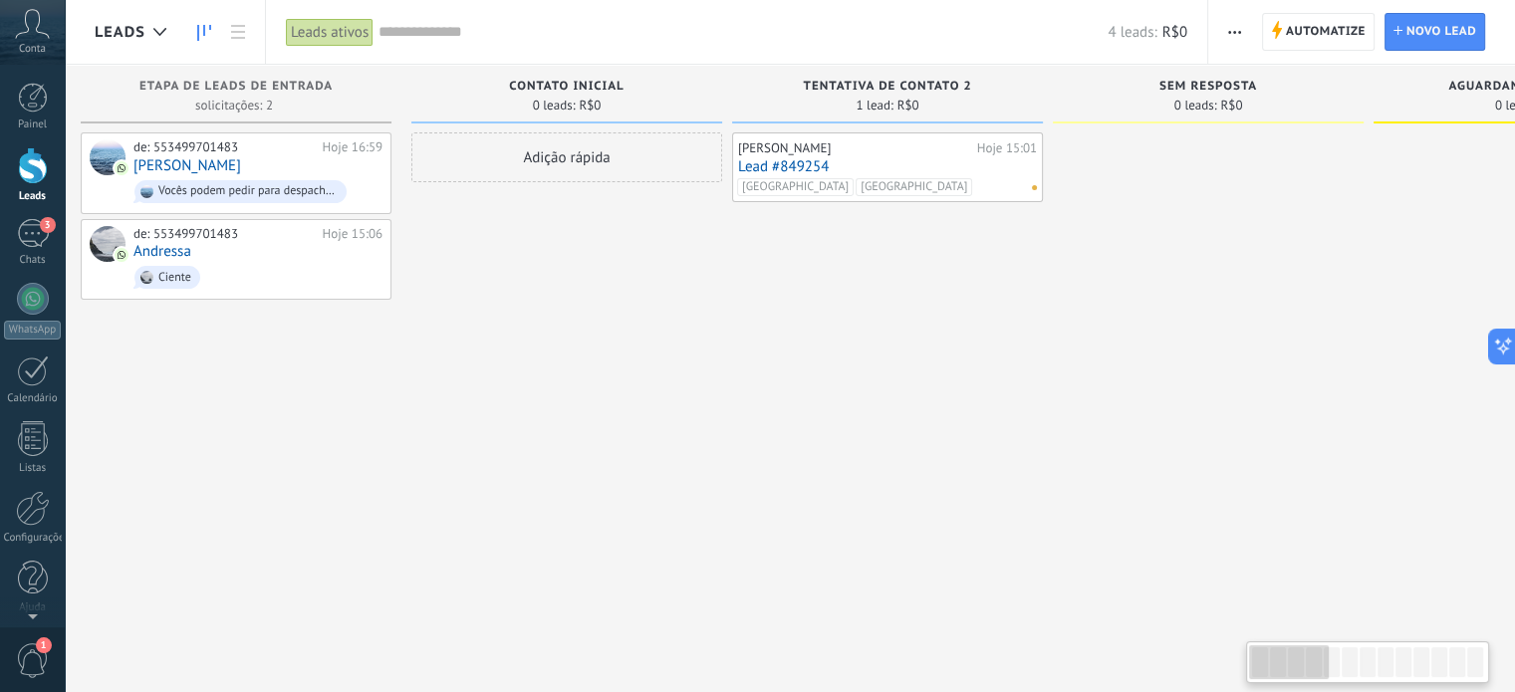
drag, startPoint x: 1412, startPoint y: 671, endPoint x: 906, endPoint y: 660, distance: 506.1
click at [910, 664] on body ".abccls-1,.abccls-2{fill-rule:evenodd}.abccls-2{fill:#fff} .abfcls-1{fill:none}…" at bounding box center [757, 346] width 1515 height 692
click at [2, 243] on link "3 Chats" at bounding box center [32, 243] width 65 height 48
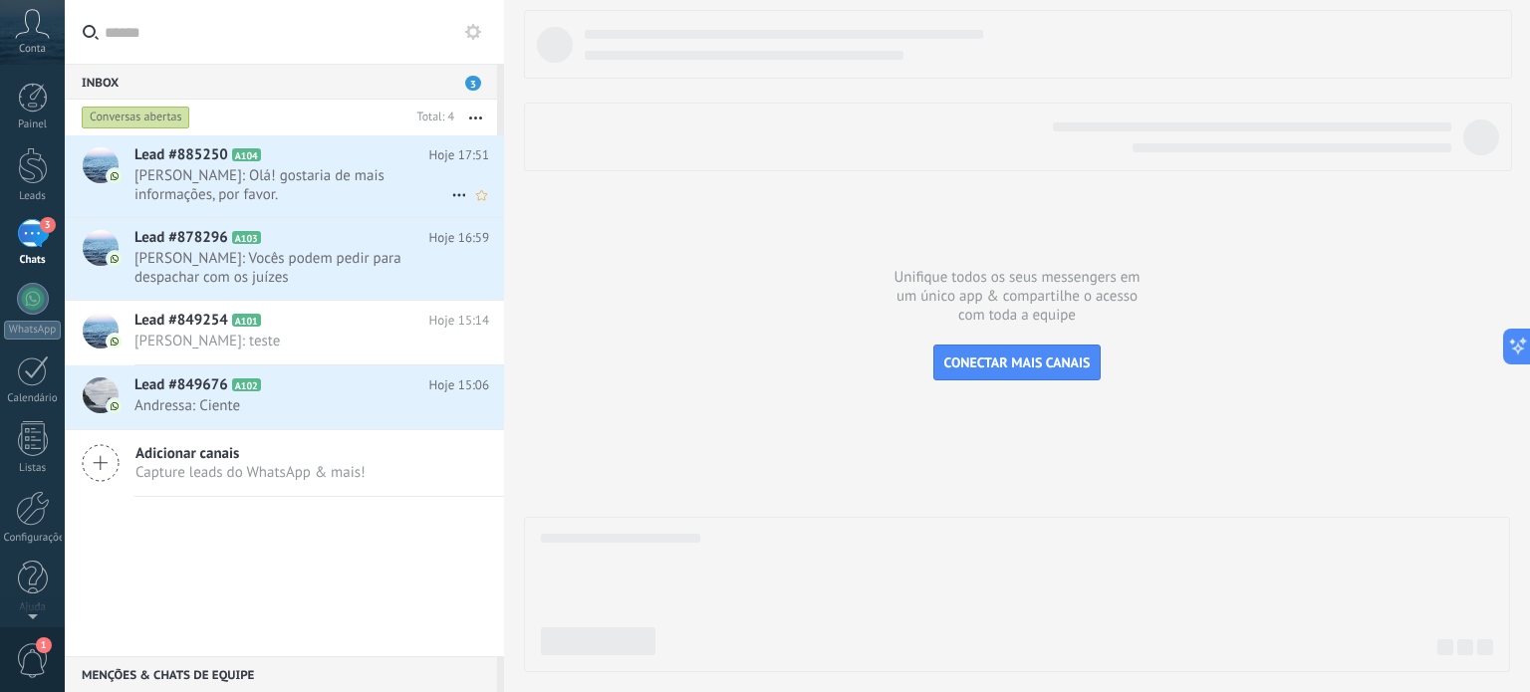
click at [259, 181] on span "[PERSON_NAME]: Olá! gostaria de mais informações, por favor." at bounding box center [292, 185] width 317 height 38
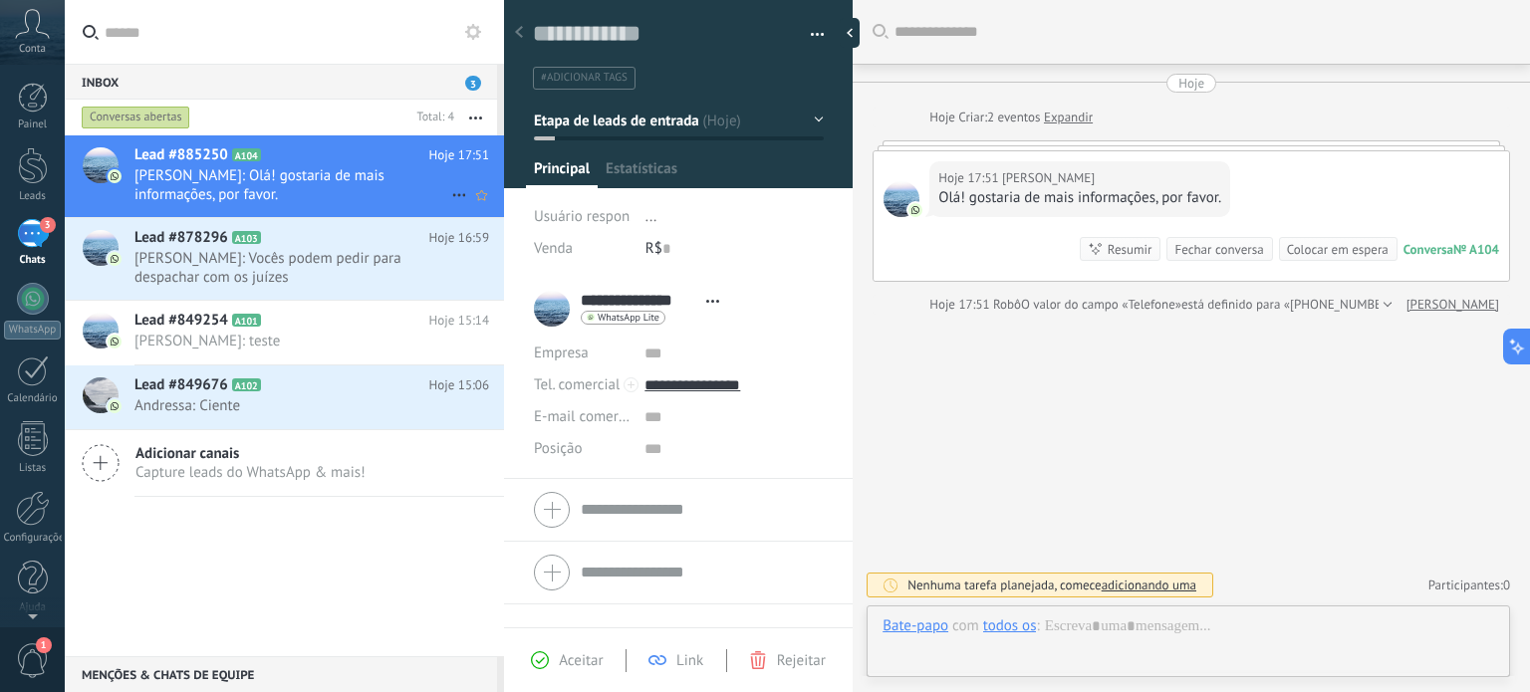
scroll to position [29, 0]
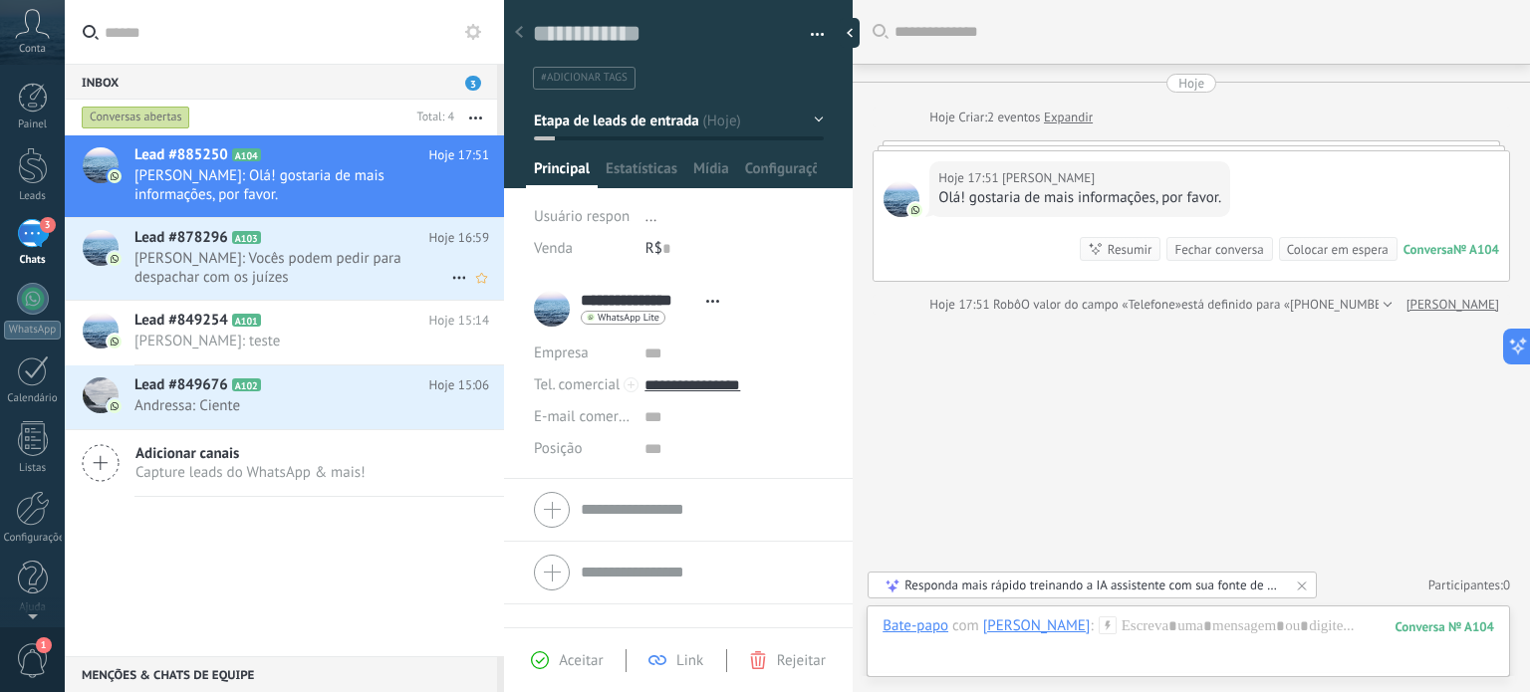
click at [202, 283] on span "[PERSON_NAME]: Vocês podem pedir para despachar com os juízes" at bounding box center [292, 268] width 317 height 38
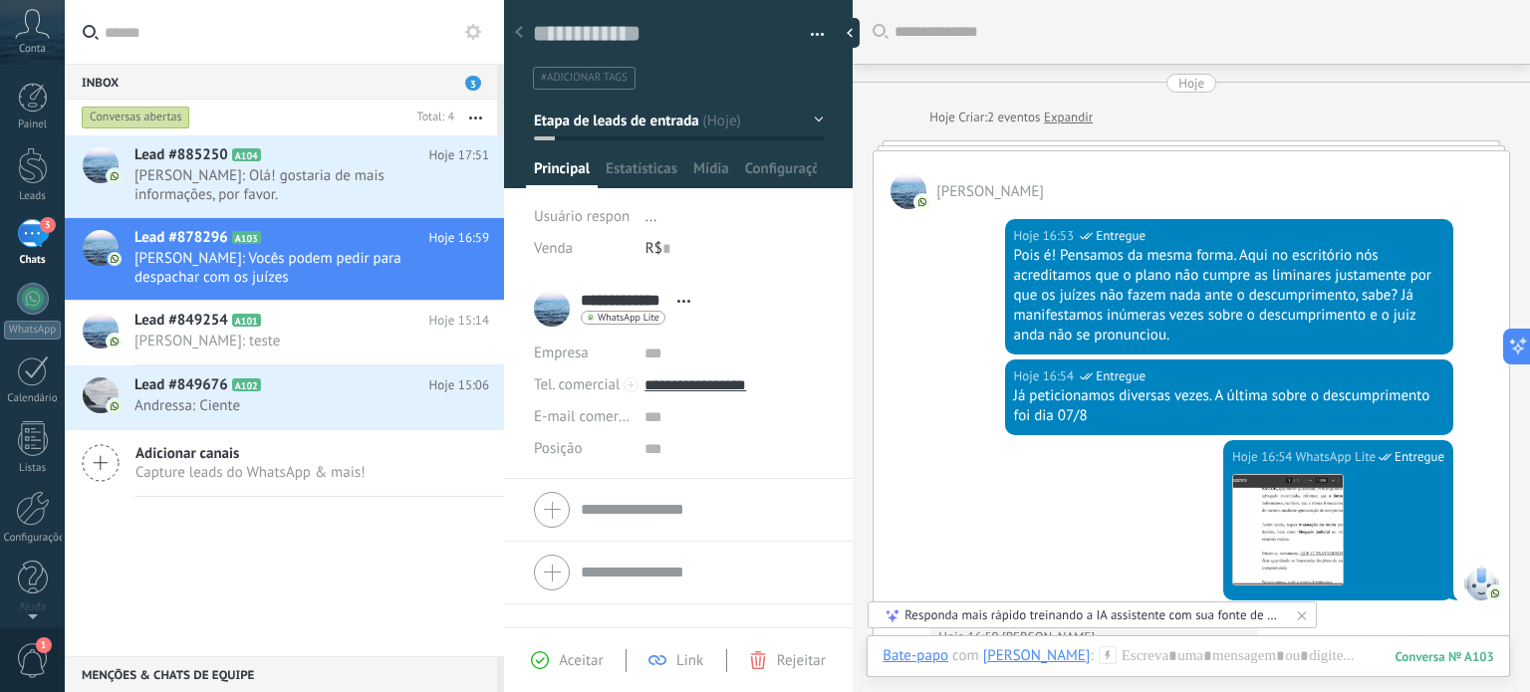
click at [1019, 199] on span "[PERSON_NAME]" at bounding box center [990, 191] width 108 height 19
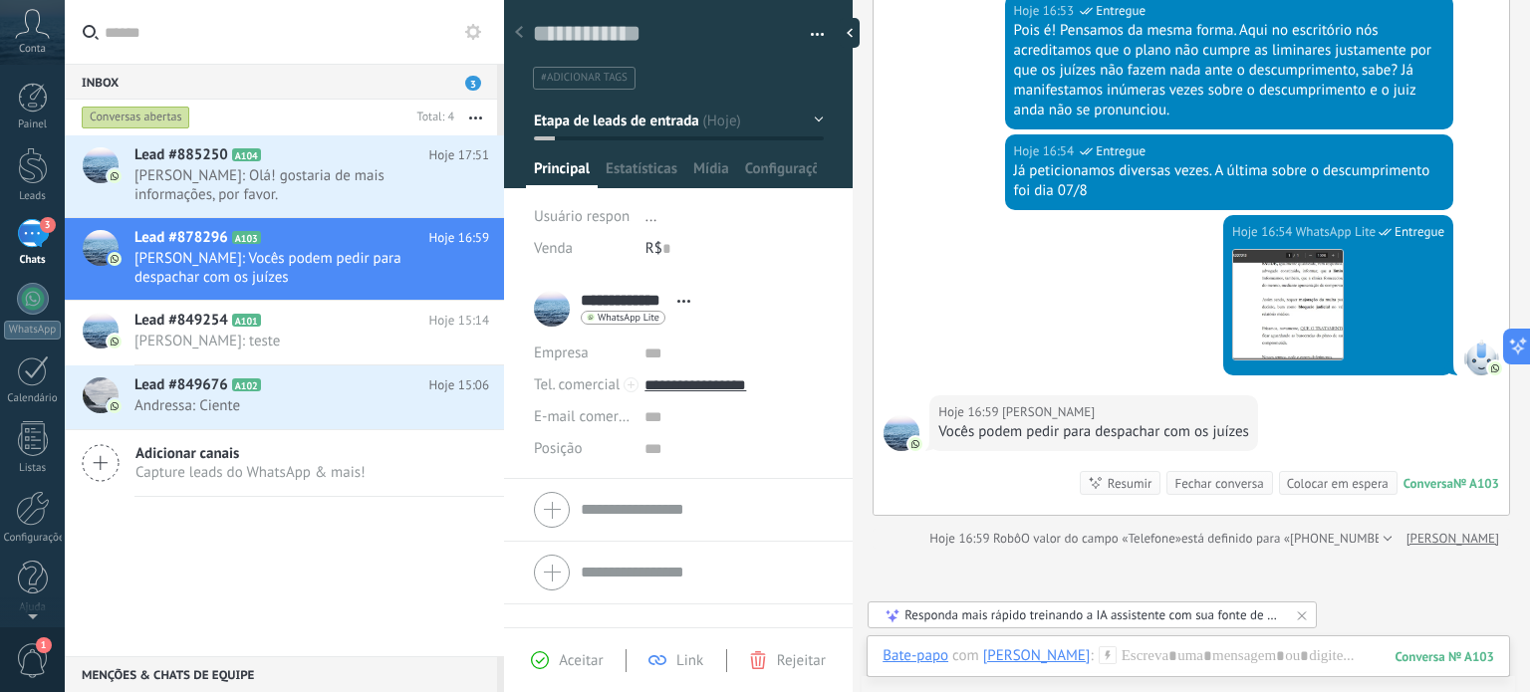
scroll to position [227, 0]
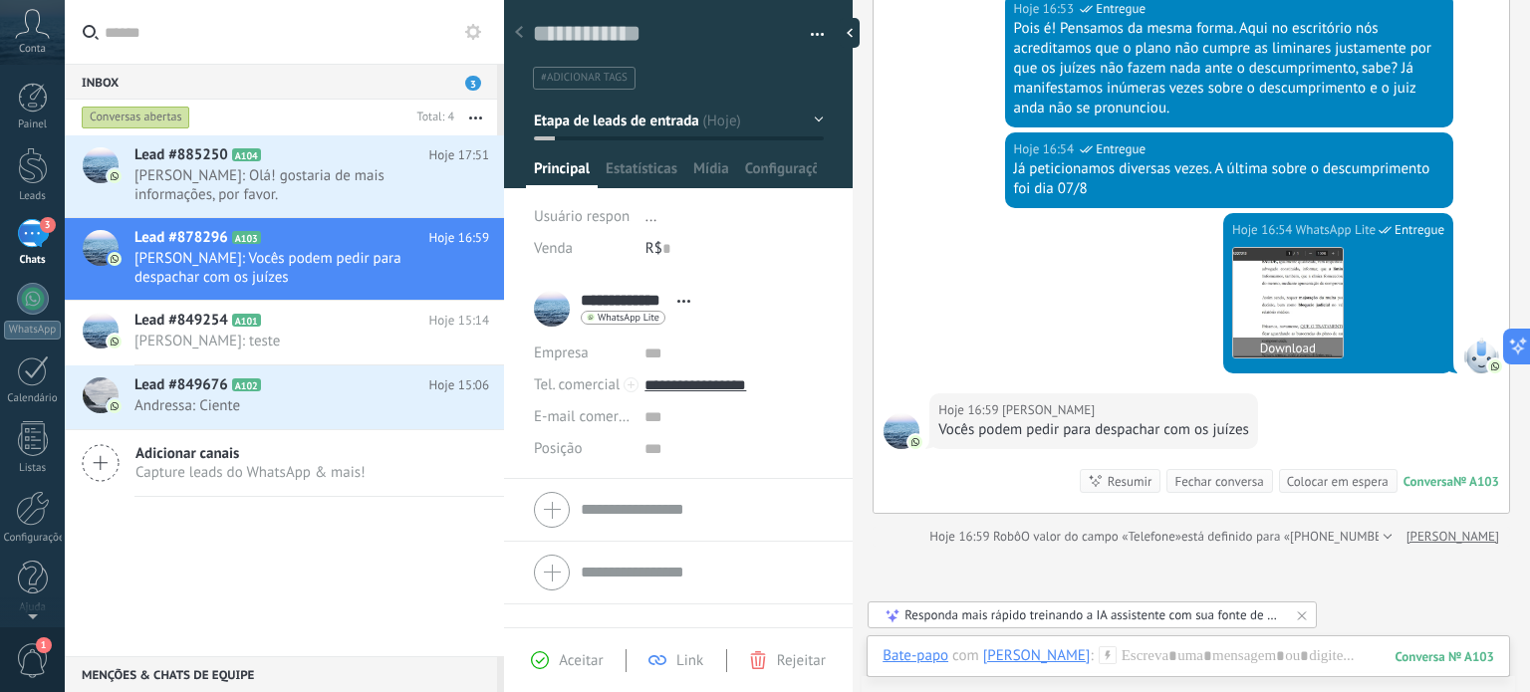
click at [1251, 281] on img at bounding box center [1288, 303] width 110 height 110
click at [260, 173] on span "[PERSON_NAME]: Olá! gostaria de mais informações, por favor." at bounding box center [292, 185] width 317 height 38
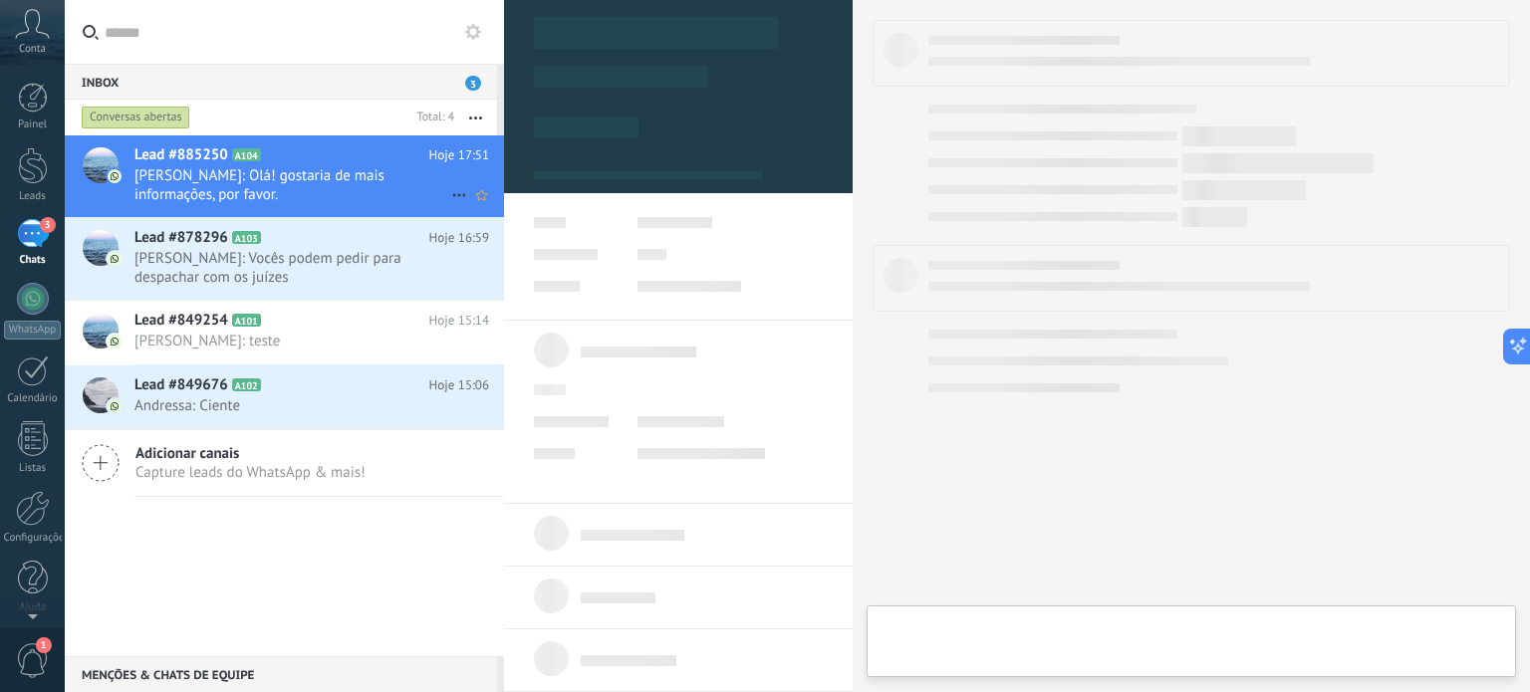
type textarea "**********"
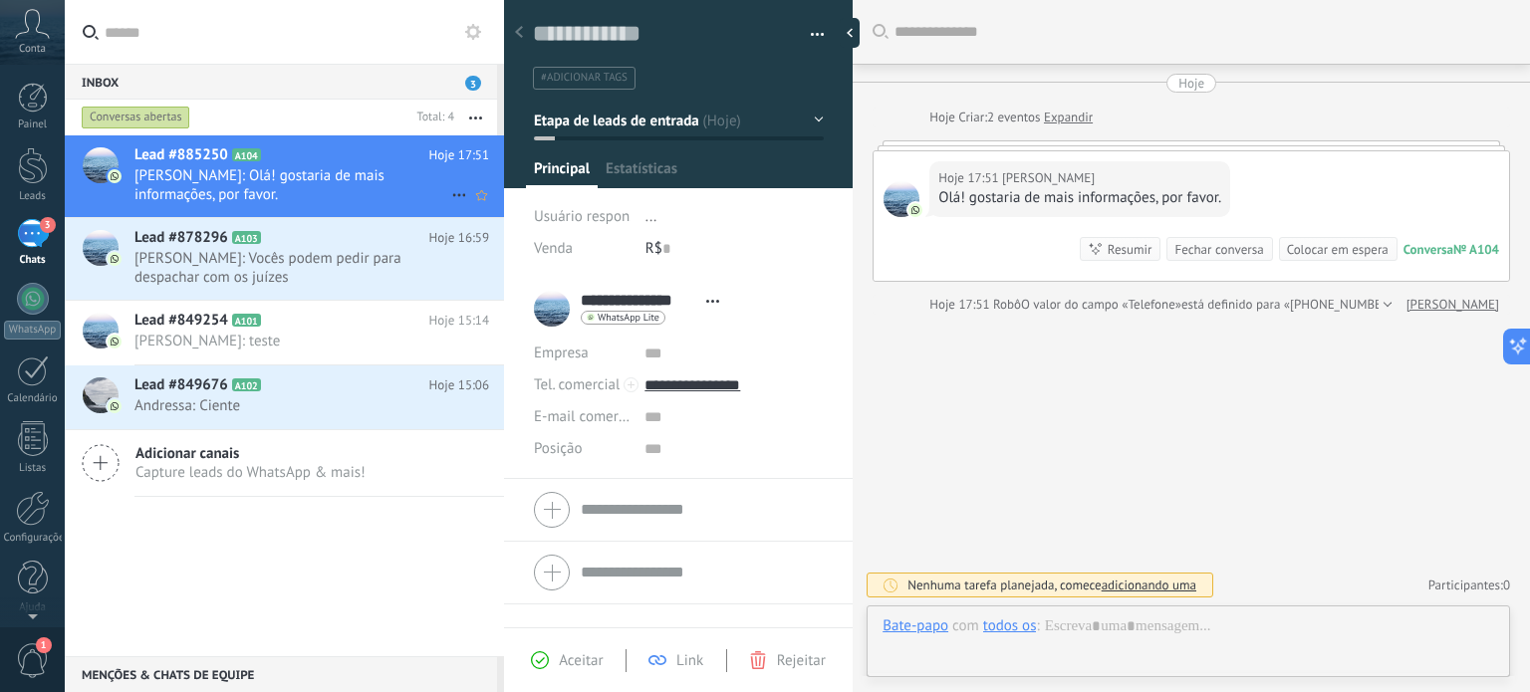
scroll to position [29, 0]
